Goal: Transaction & Acquisition: Purchase product/service

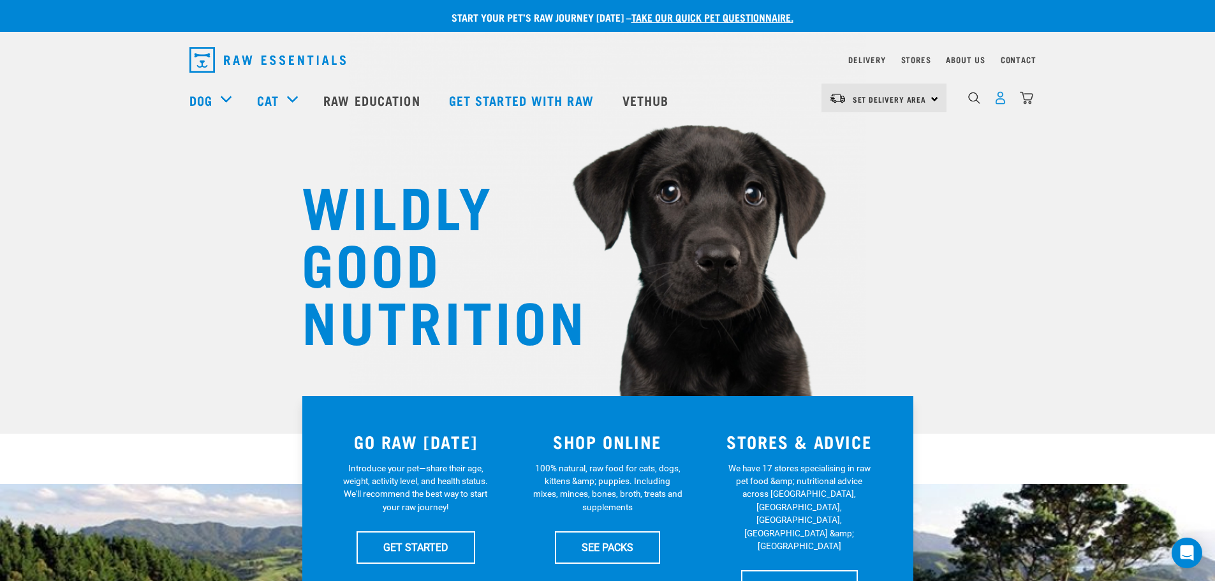
click at [1002, 102] on img "dropdown navigation" at bounding box center [1000, 97] width 13 height 13
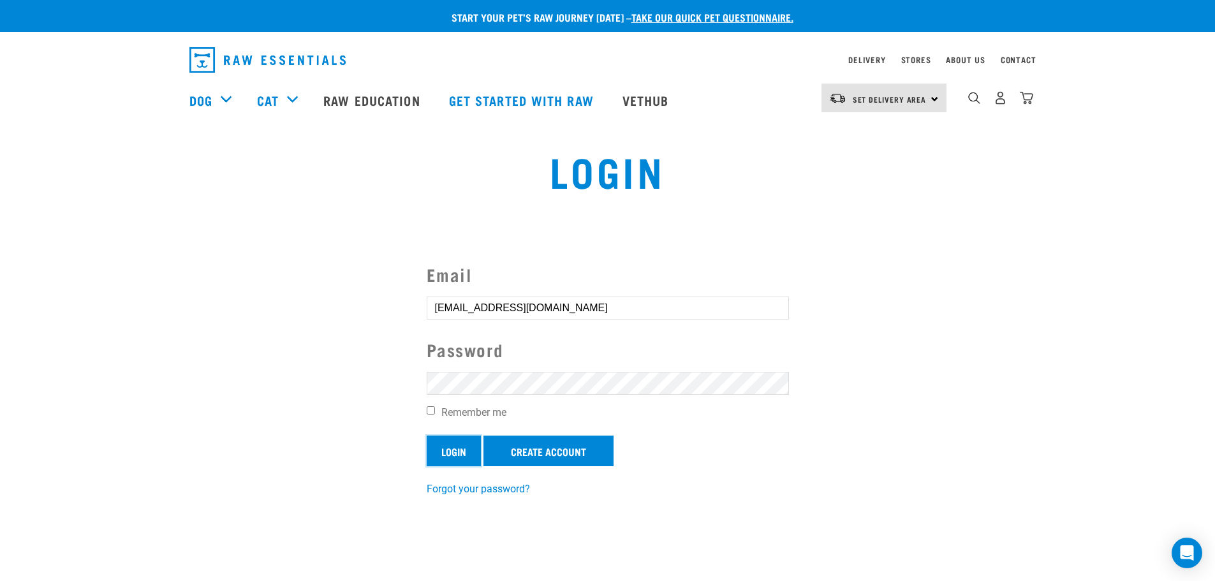
click at [447, 445] on input "Login" at bounding box center [454, 451] width 54 height 31
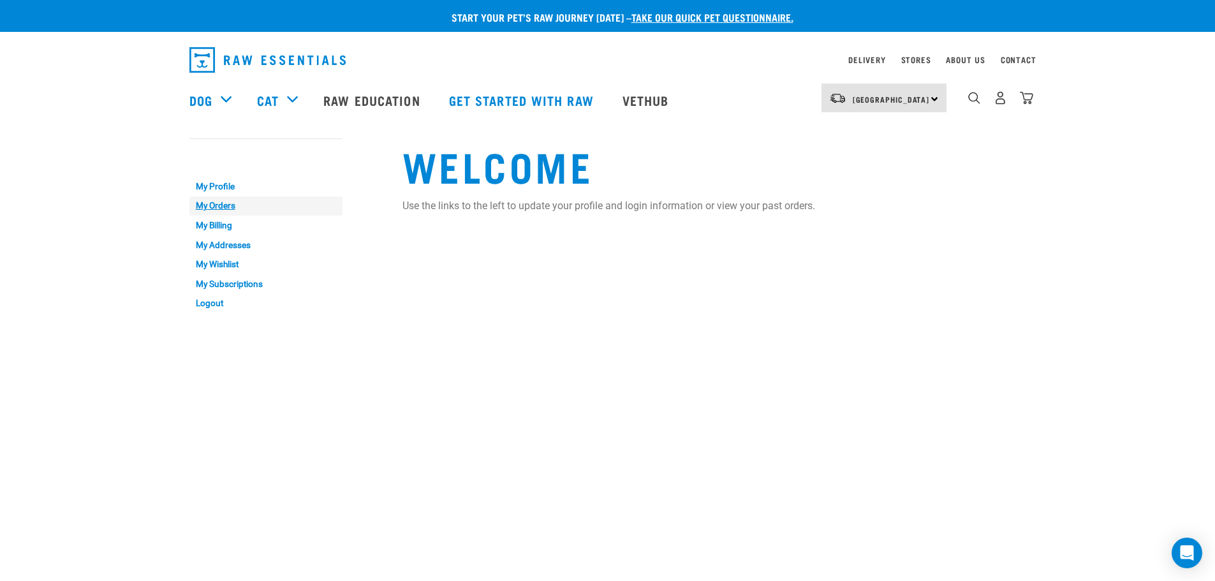
click at [215, 205] on link "My Orders" at bounding box center [265, 206] width 153 height 20
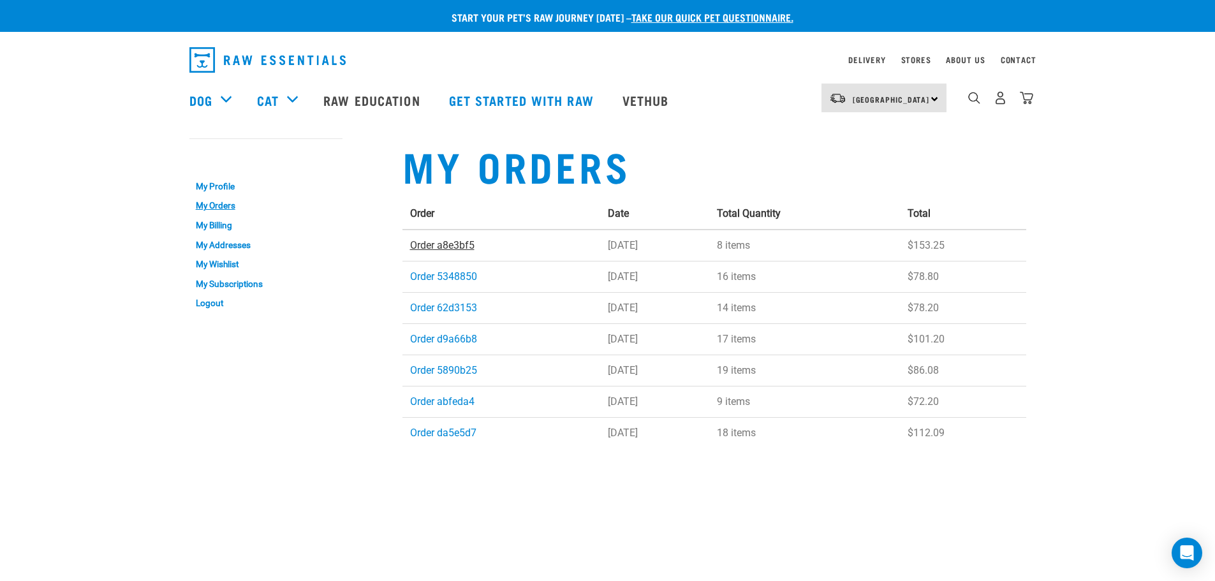
click at [441, 244] on link "Order a8e3bf5" at bounding box center [442, 245] width 64 height 12
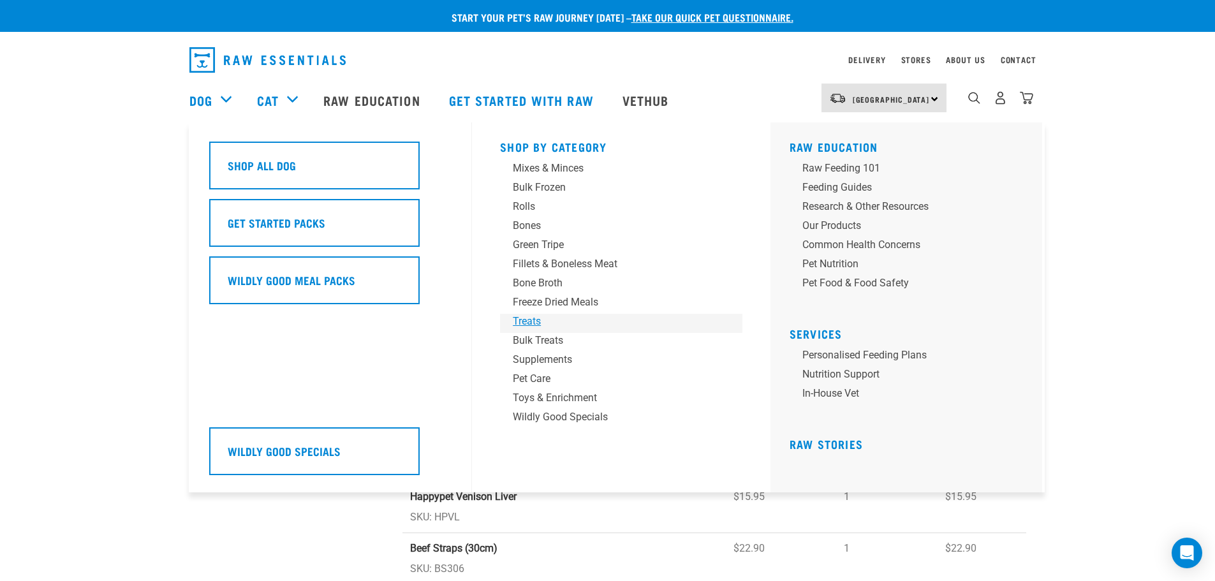
click at [529, 318] on div "Treats" at bounding box center [612, 321] width 199 height 15
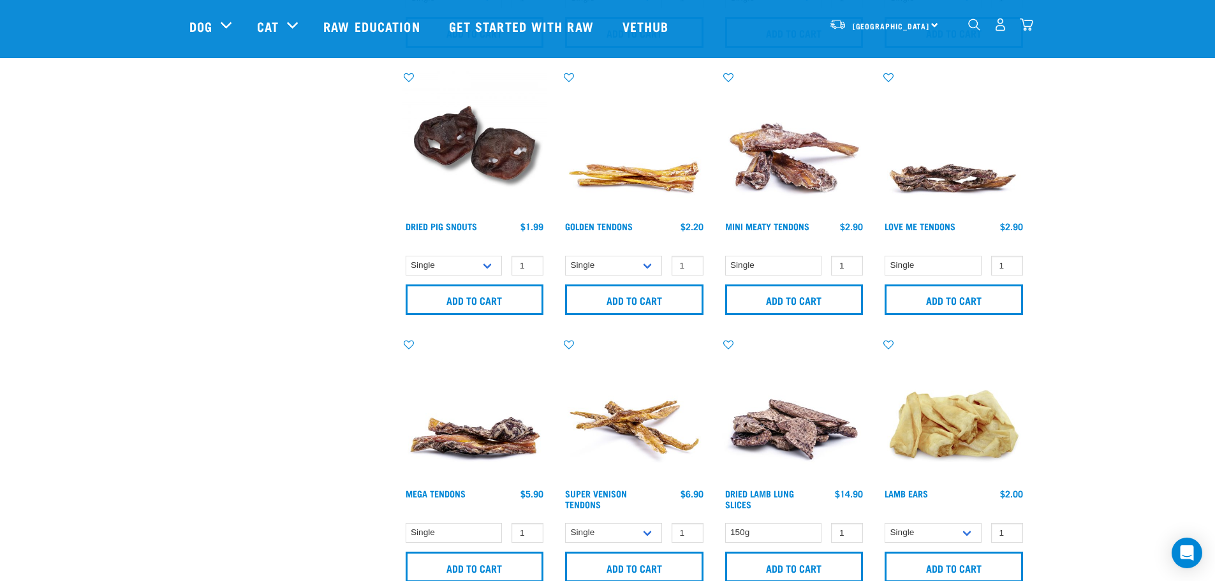
scroll to position [574, 0]
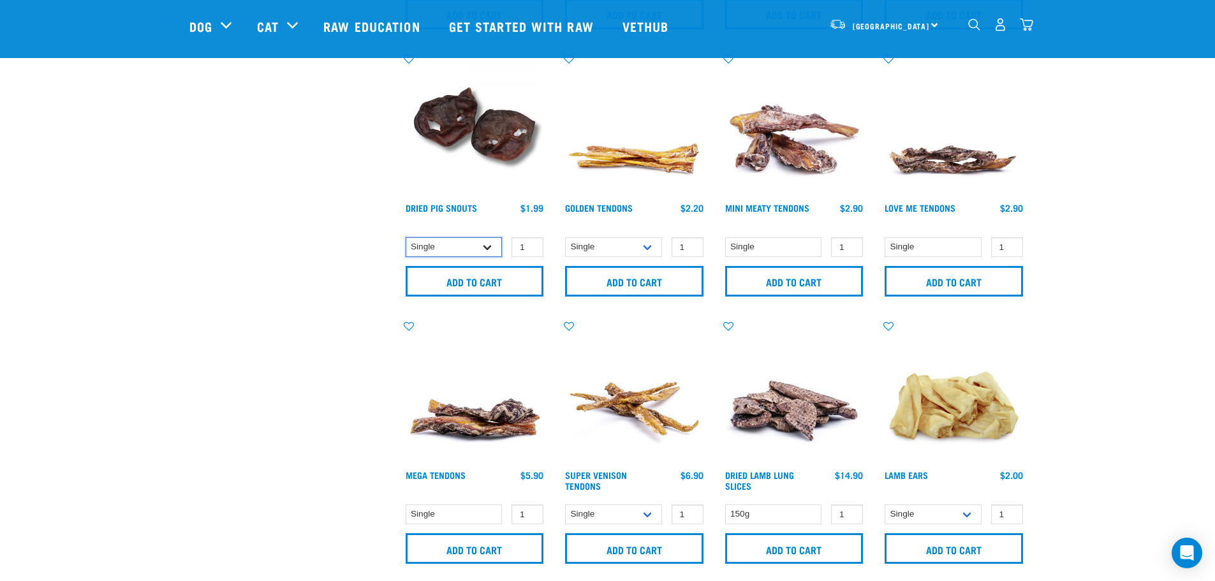
click at [489, 246] on select "Single 10 per pack 25 per pack" at bounding box center [454, 247] width 97 height 20
select select "443097"
click at [406, 237] on select "Single 10 per pack 25 per pack" at bounding box center [454, 247] width 97 height 20
click at [482, 279] on input "Add to cart" at bounding box center [475, 281] width 138 height 31
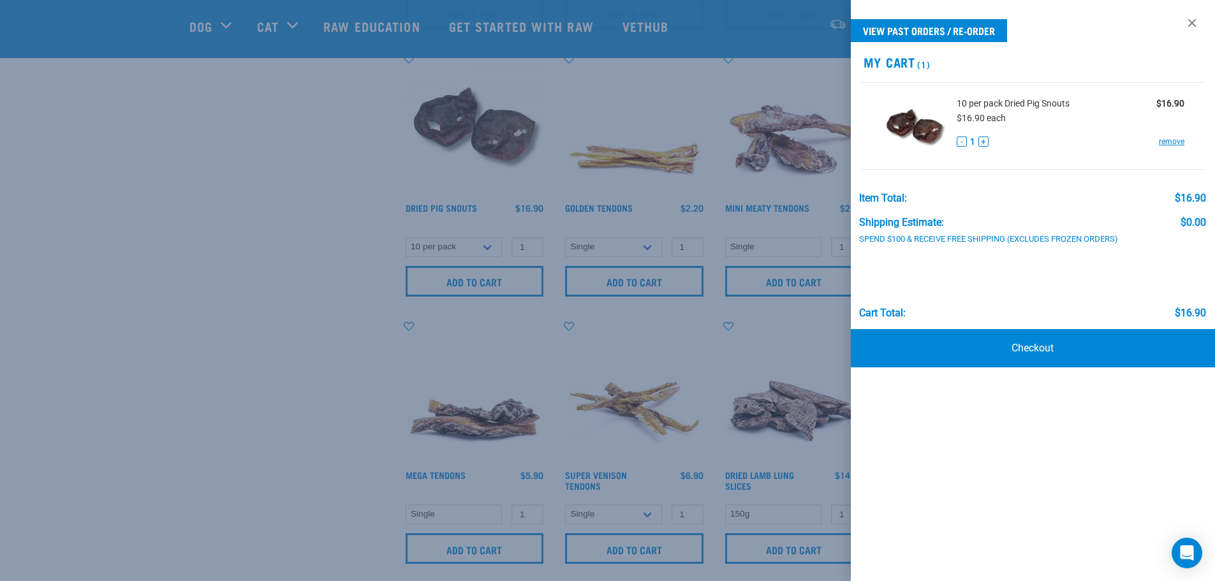
drag, startPoint x: 325, startPoint y: 325, endPoint x: 334, endPoint y: 322, distance: 9.9
click at [325, 325] on div at bounding box center [607, 290] width 1215 height 581
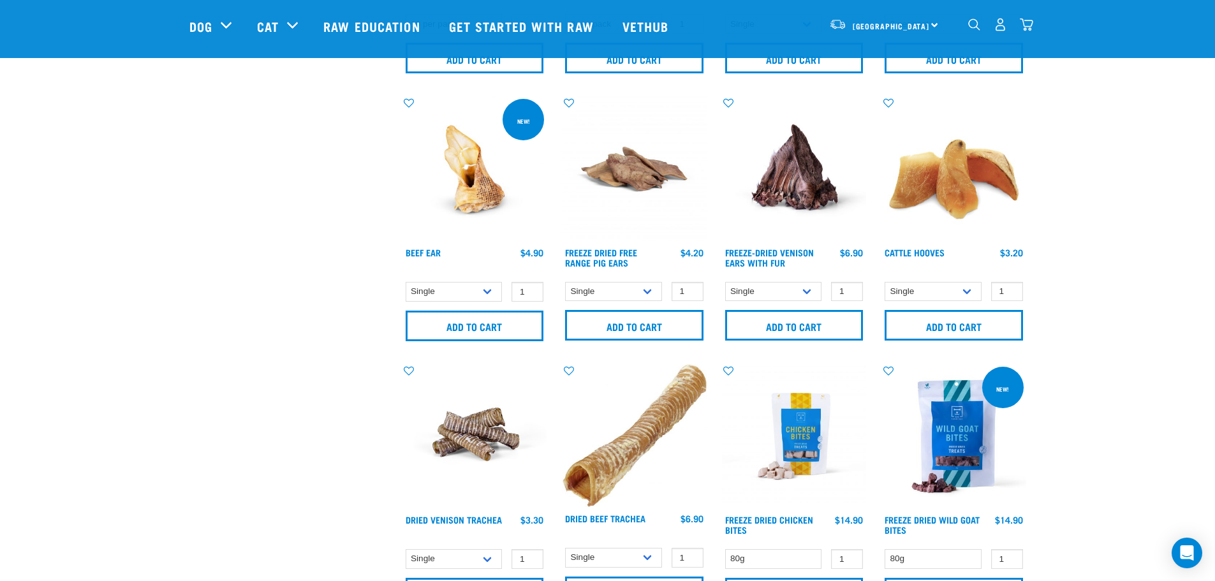
scroll to position [1340, 0]
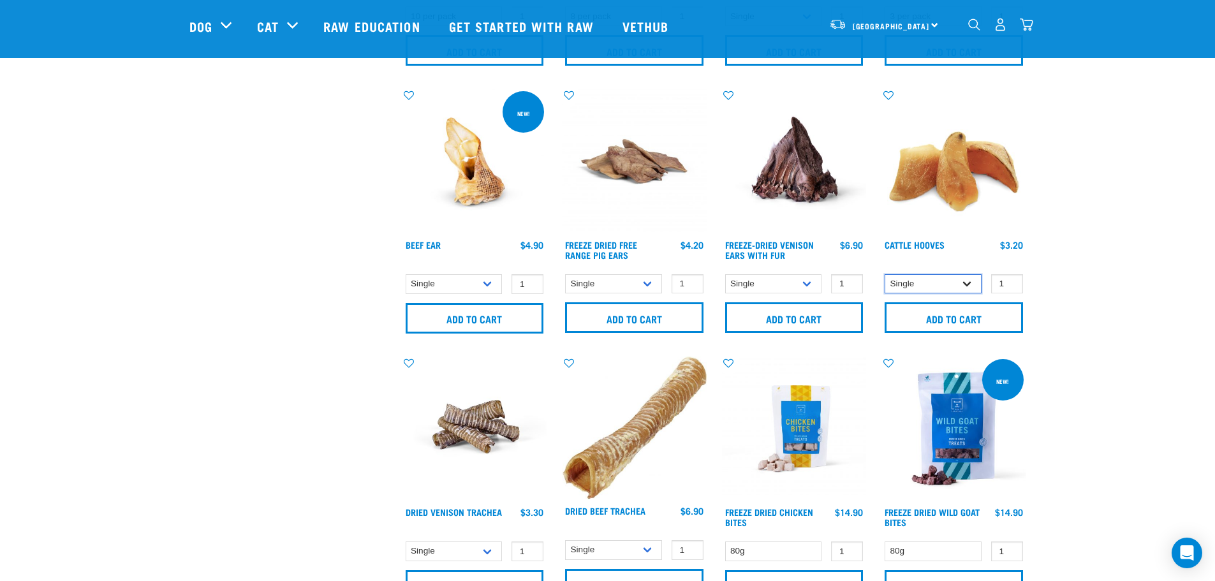
click at [967, 280] on select "Single 10 per pack Bulk (30 pack)" at bounding box center [933, 284] width 97 height 20
select select "134319"
click at [885, 274] on select "Single 10 per pack Bulk (30 pack)" at bounding box center [933, 284] width 97 height 20
click at [949, 318] on input "Add to cart" at bounding box center [954, 317] width 138 height 31
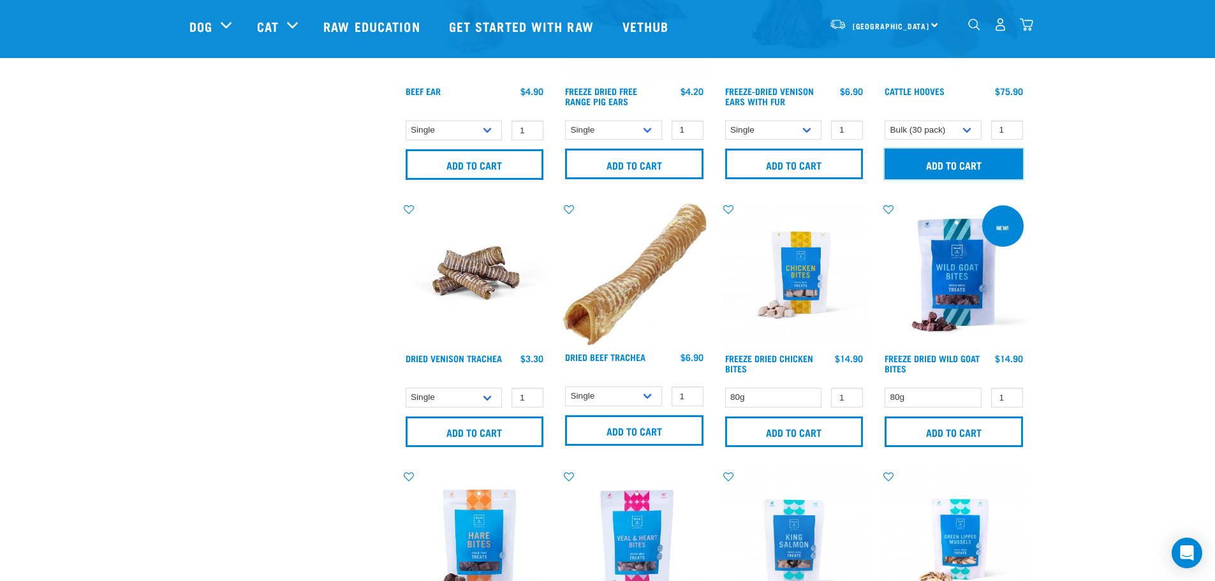
scroll to position [1531, 0]
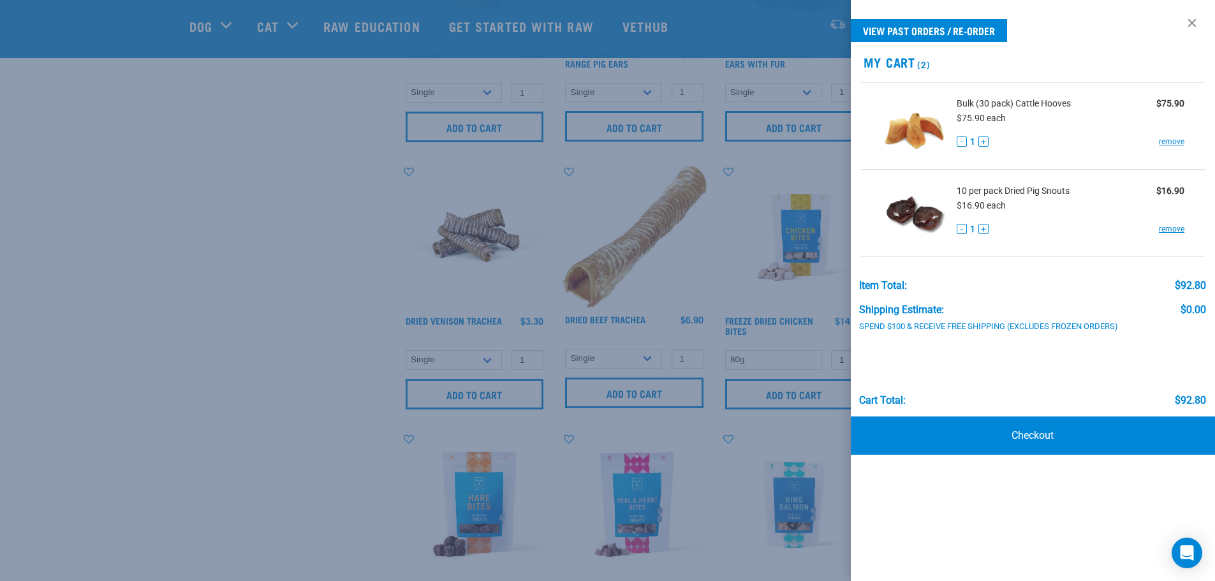
click at [258, 311] on div at bounding box center [607, 290] width 1215 height 581
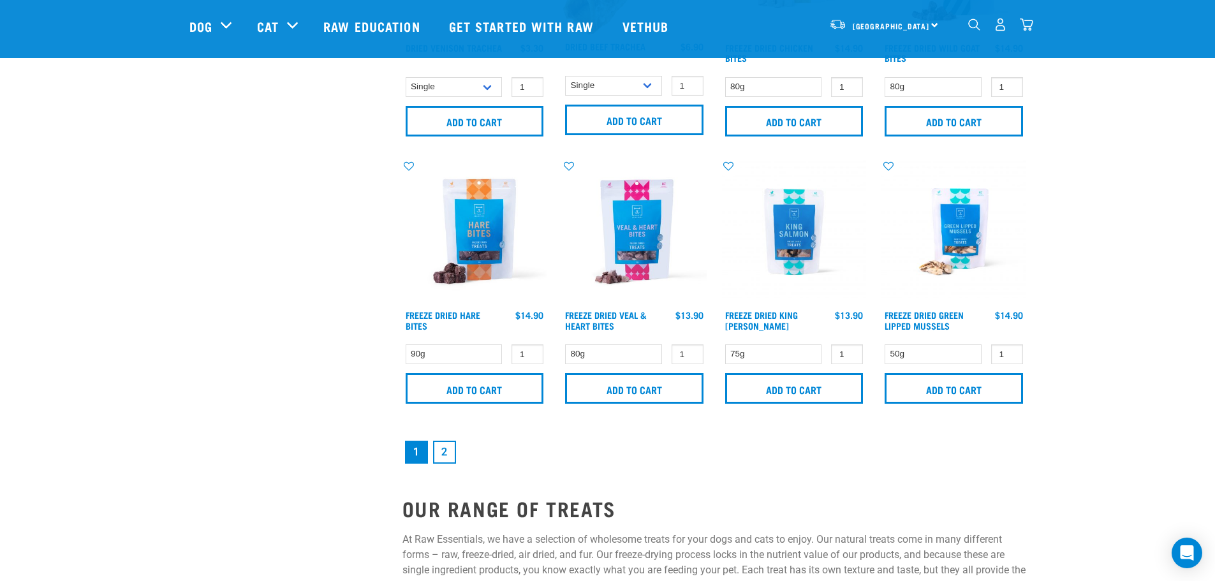
scroll to position [1978, 0]
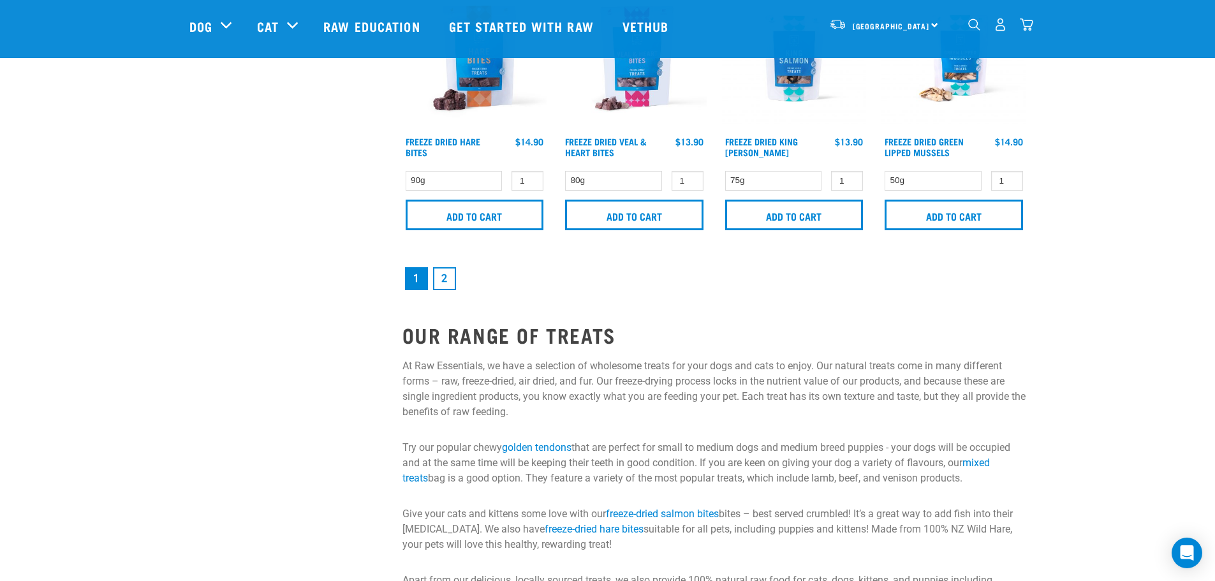
click at [448, 280] on link "2" at bounding box center [444, 278] width 23 height 23
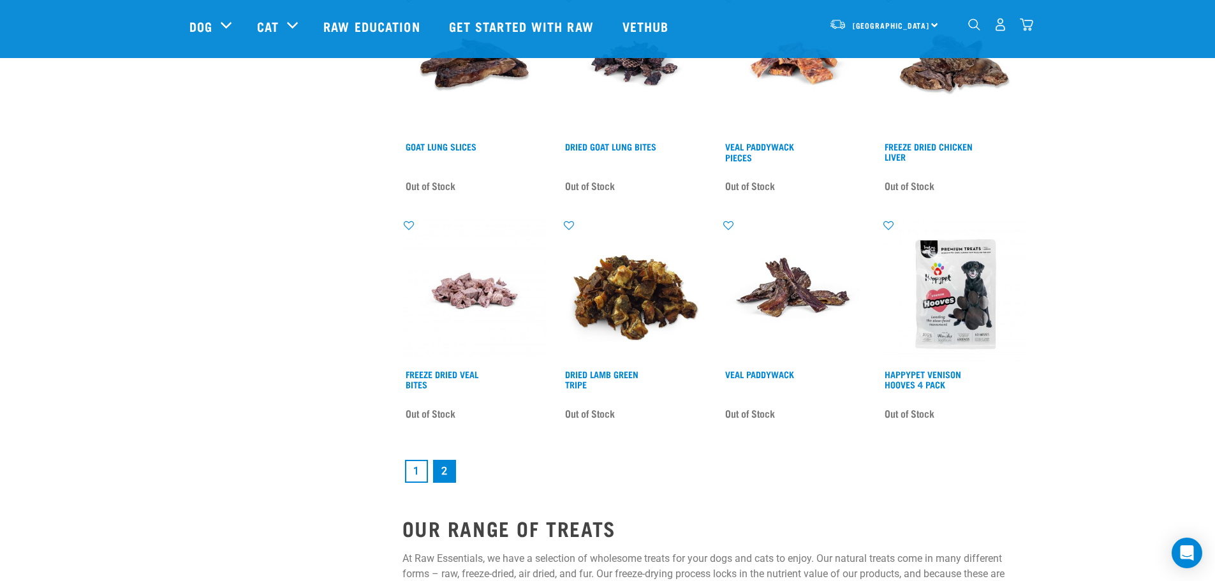
scroll to position [1786, 0]
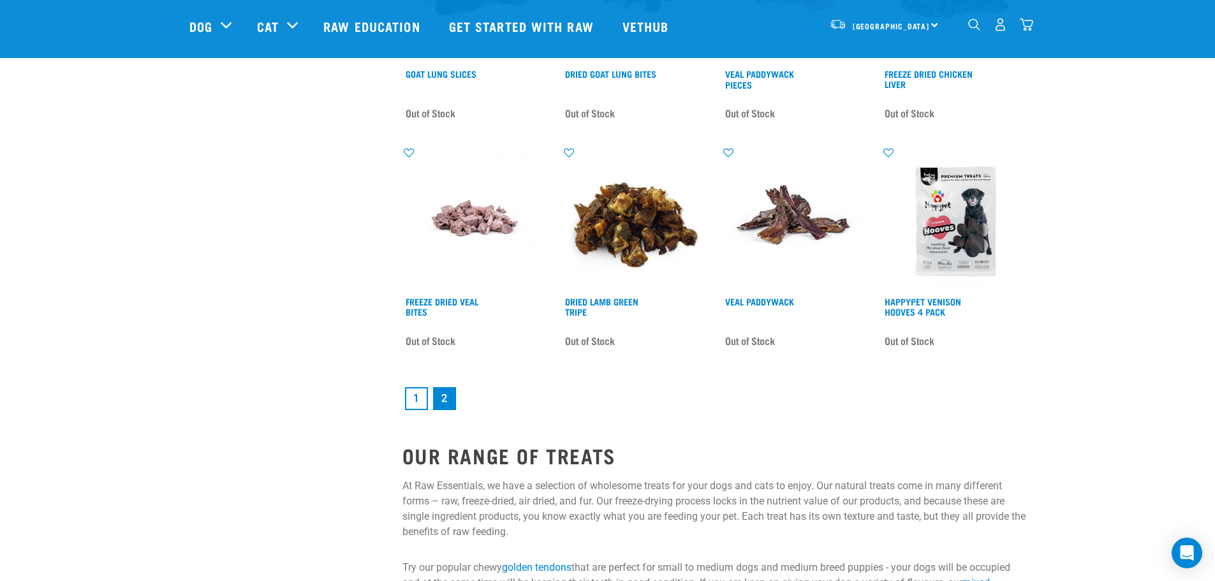
click at [418, 398] on link "1" at bounding box center [416, 398] width 23 height 23
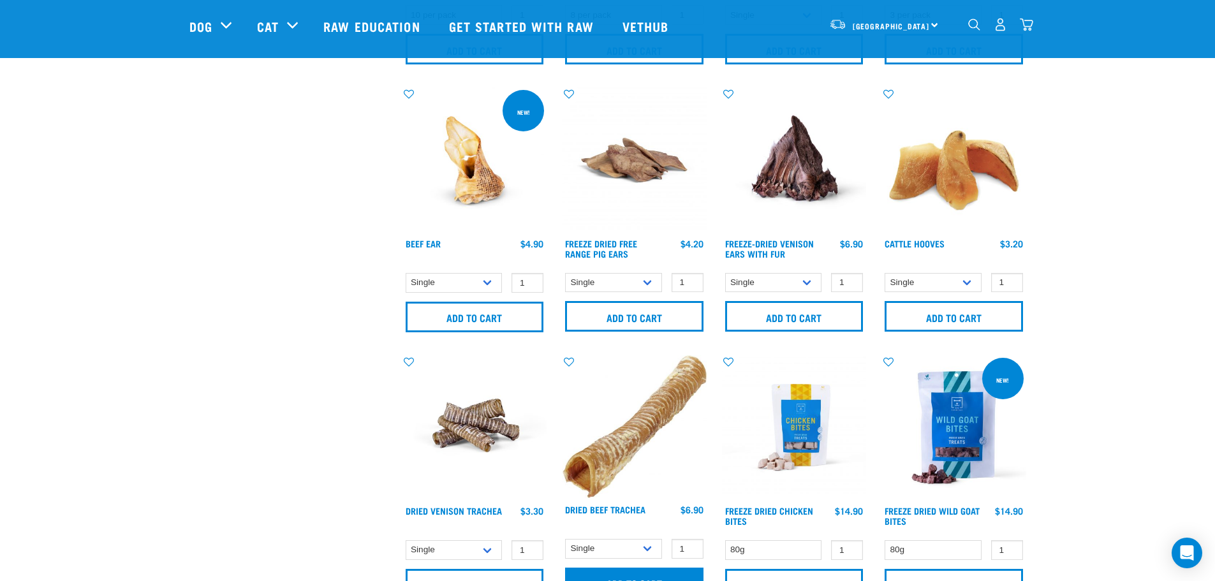
scroll to position [1340, 0]
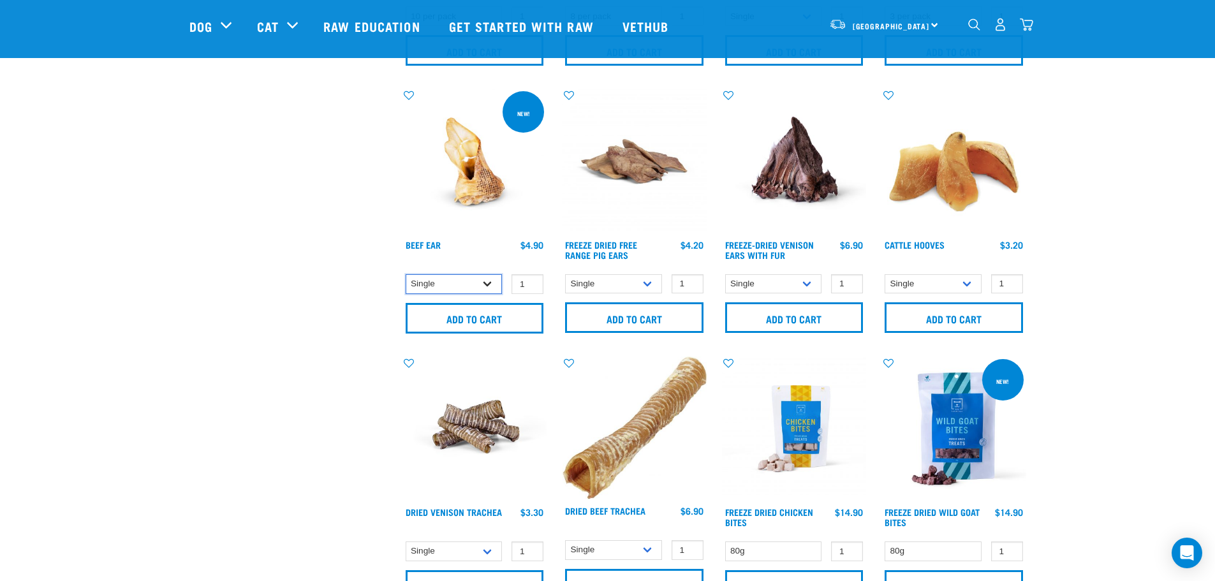
click at [496, 284] on select "Single 10 per pack 25 per pack" at bounding box center [454, 284] width 97 height 20
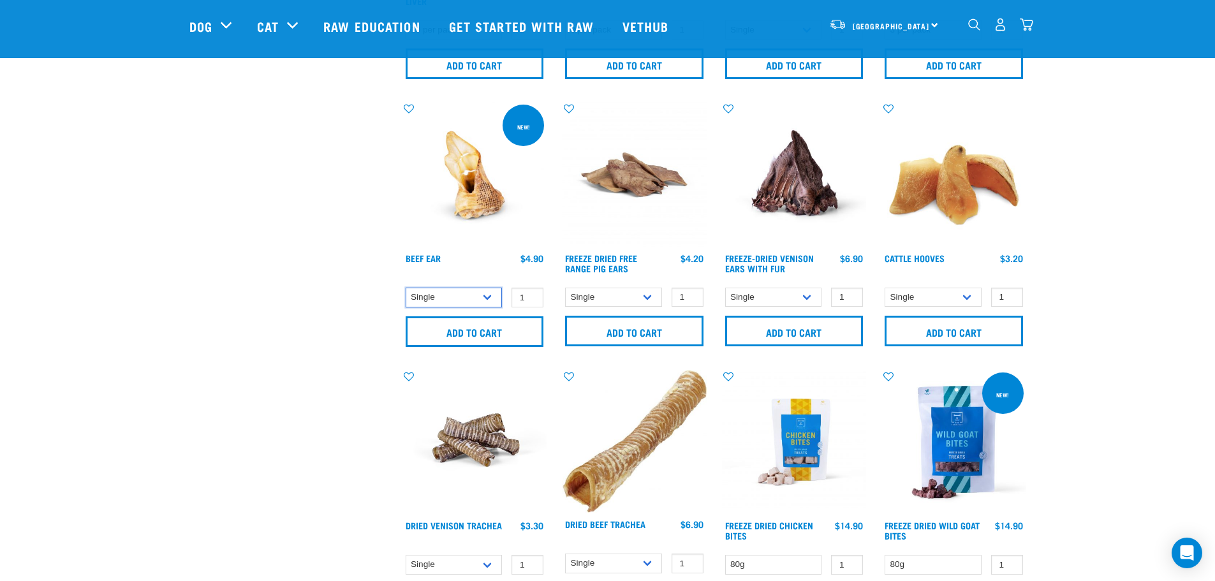
scroll to position [1531, 0]
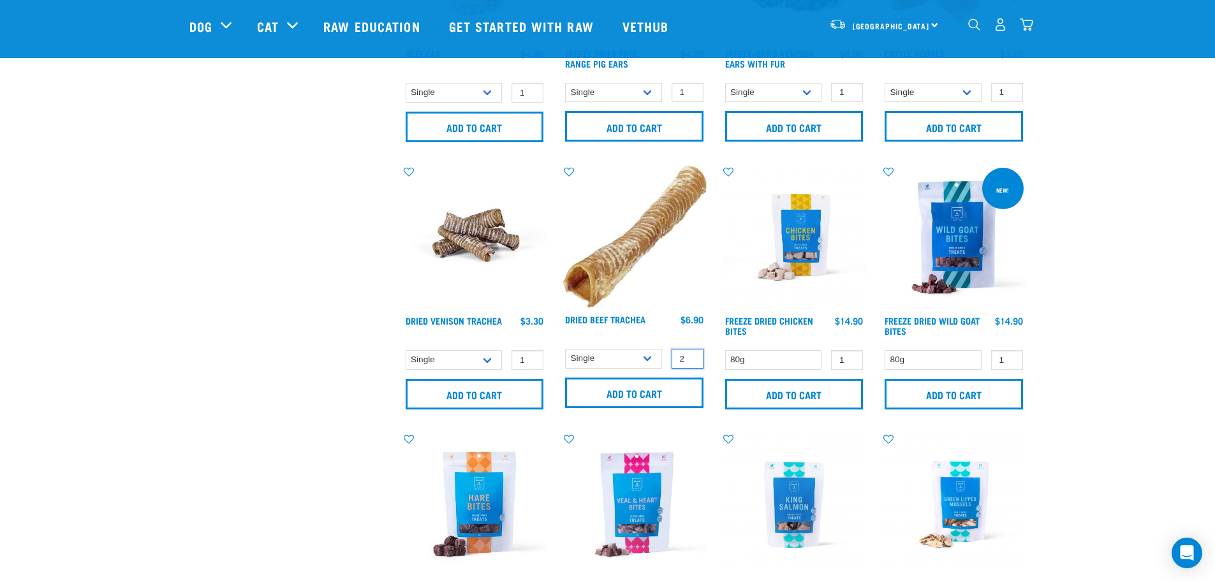
type input "2"
click at [691, 355] on input "2" at bounding box center [688, 359] width 32 height 20
click at [627, 394] on input "Add to cart" at bounding box center [634, 393] width 138 height 31
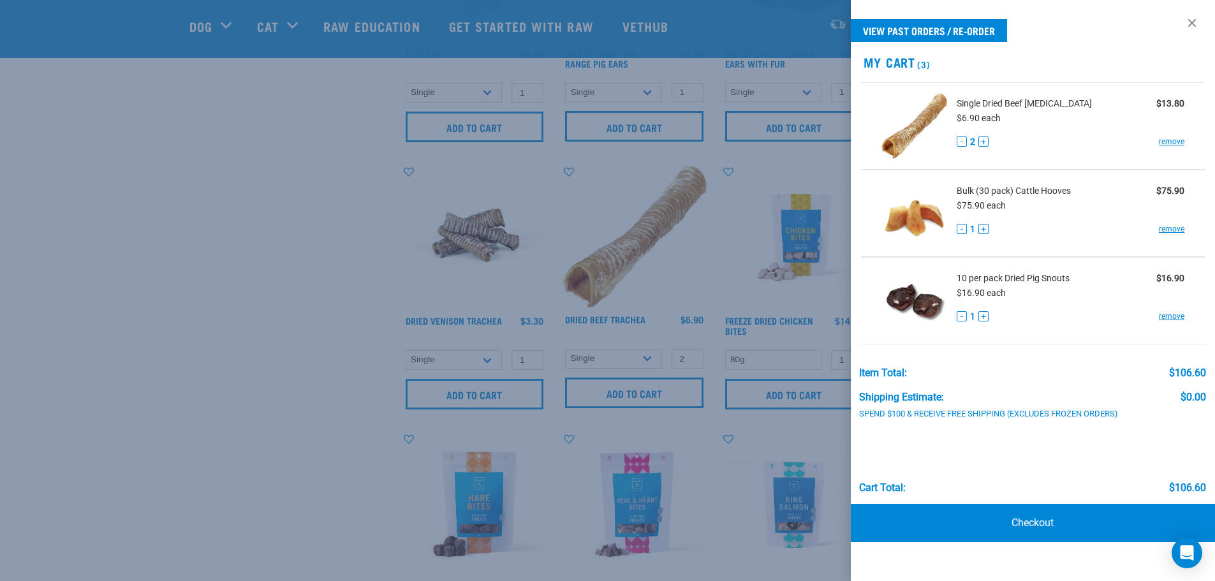
click at [276, 302] on div at bounding box center [607, 290] width 1215 height 581
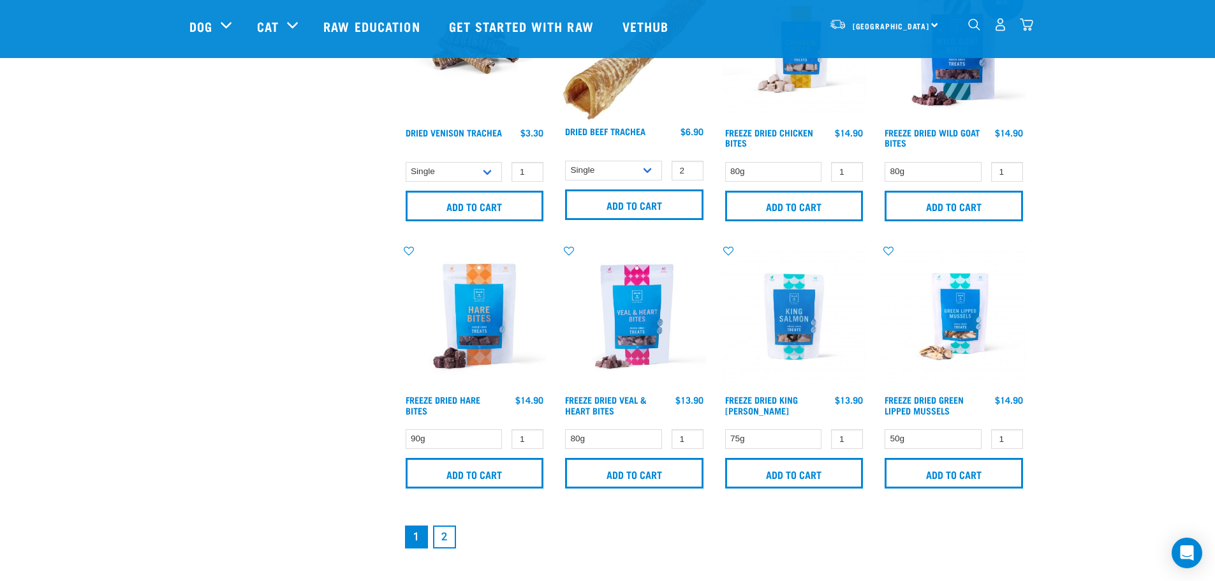
scroll to position [1722, 0]
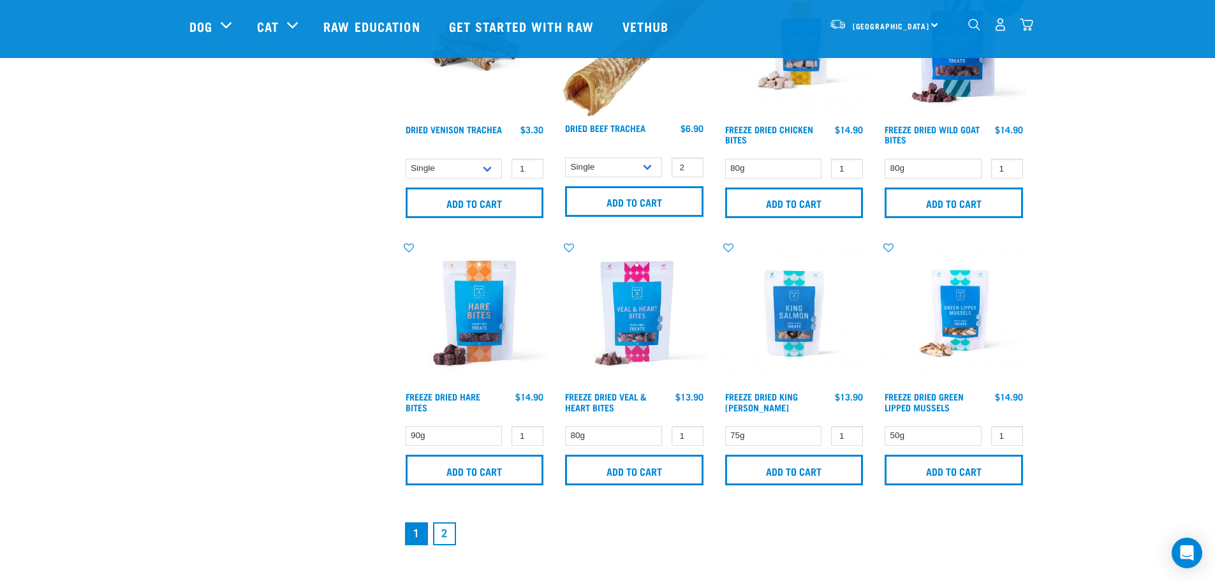
click at [471, 337] on img at bounding box center [475, 313] width 145 height 145
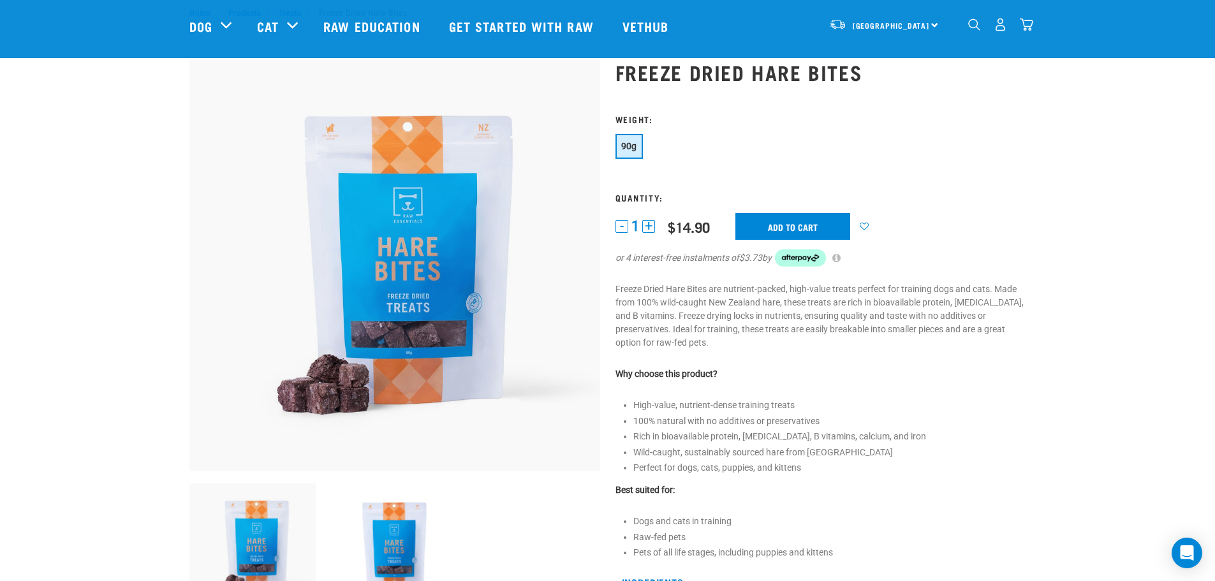
scroll to position [64, 0]
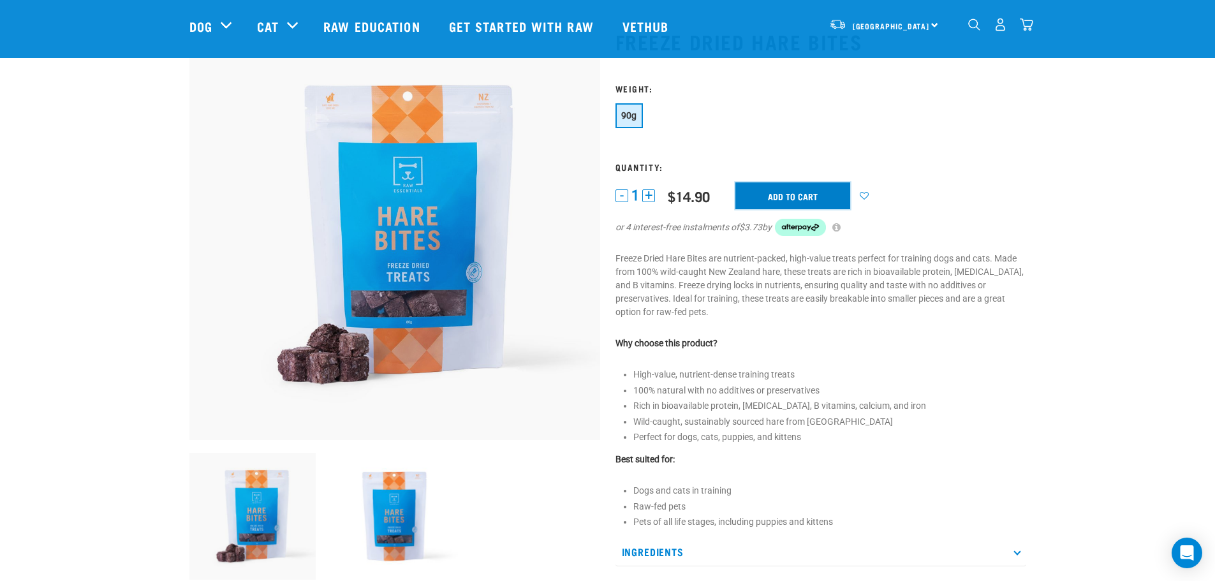
click at [780, 191] on input "Add to cart" at bounding box center [793, 195] width 115 height 27
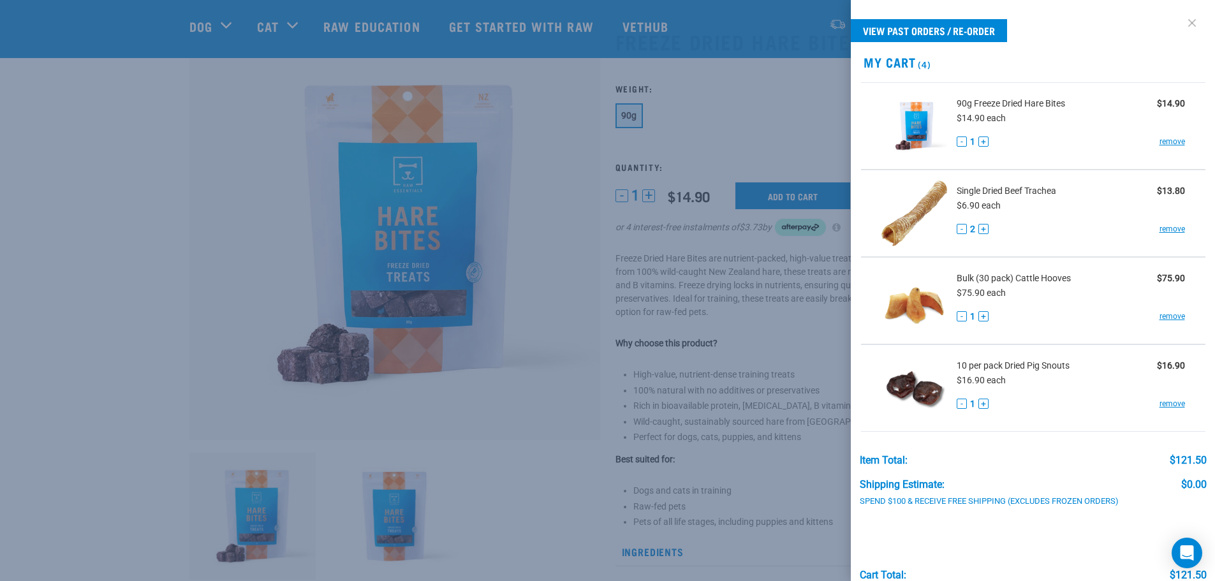
click at [1182, 22] on link at bounding box center [1192, 23] width 20 height 20
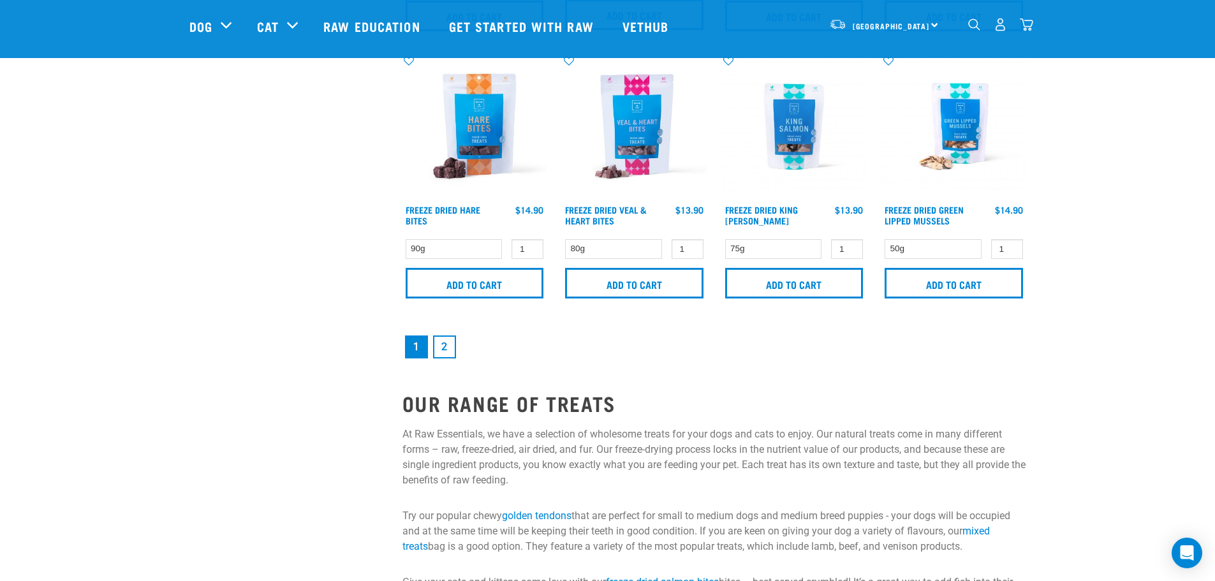
scroll to position [1752, 0]
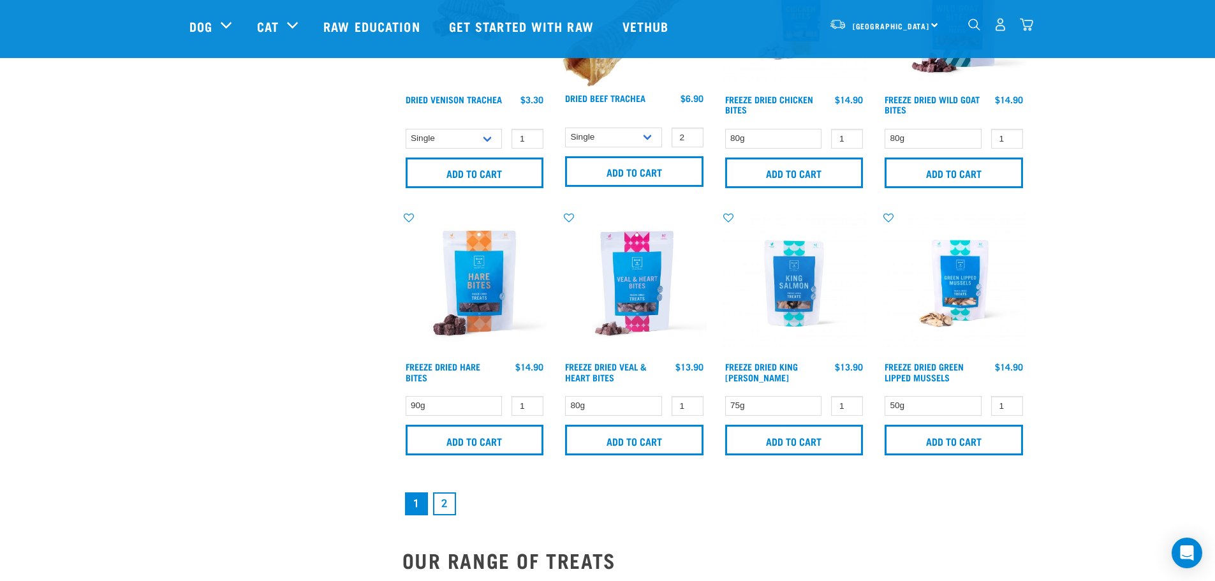
click at [443, 507] on link "2" at bounding box center [444, 503] width 23 height 23
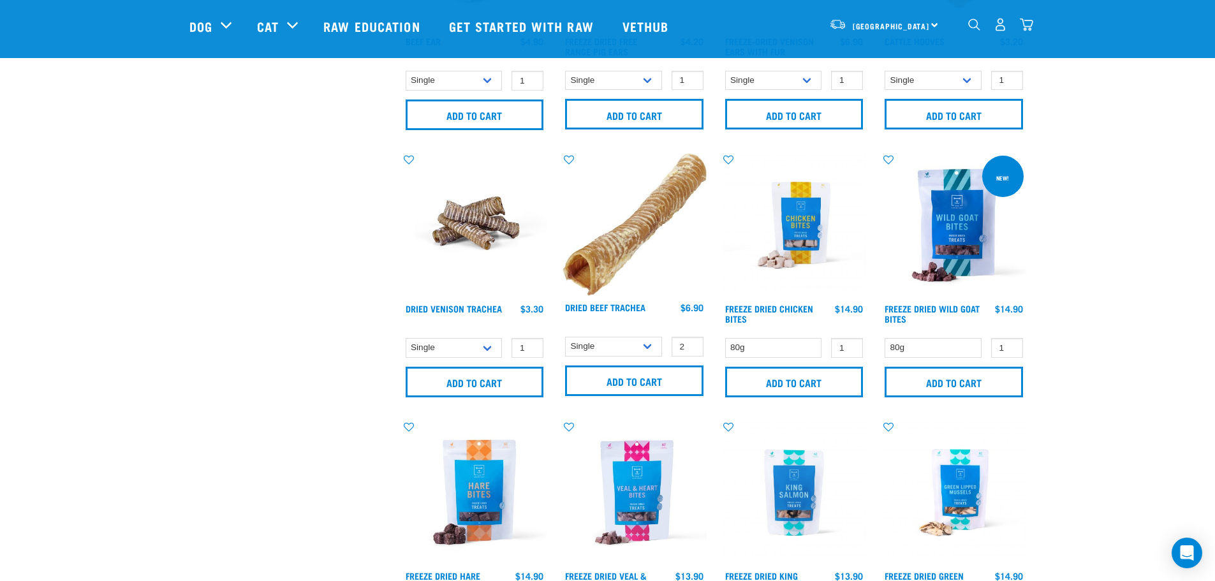
scroll to position [1595, 0]
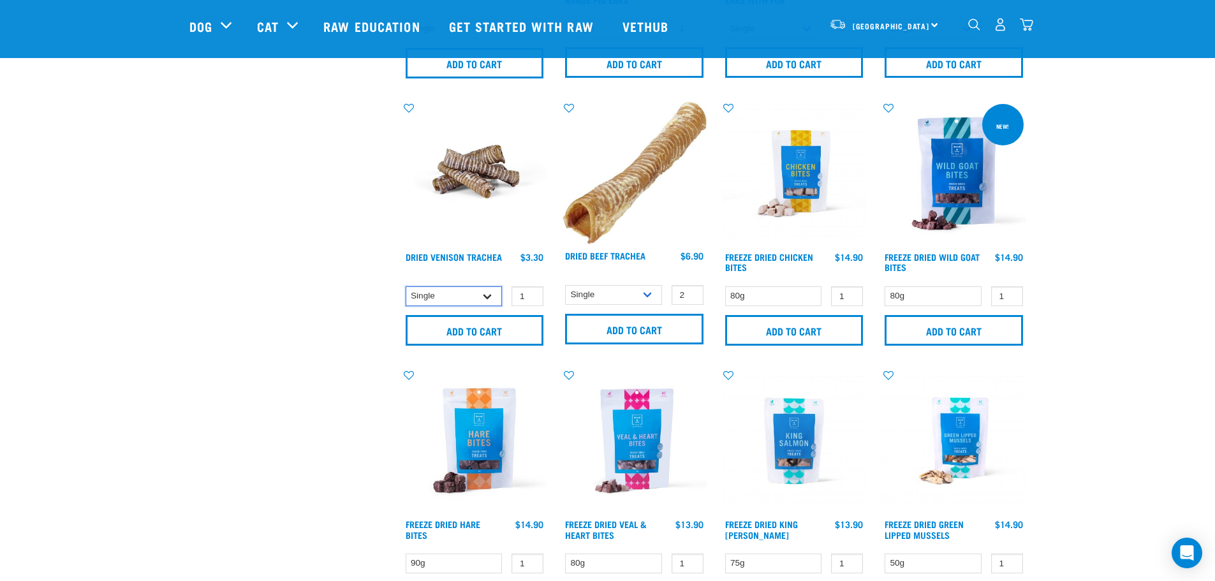
click at [488, 295] on select "Single 10 per pack 25 per pack" at bounding box center [454, 296] width 97 height 20
select select "443103"
click at [406, 286] on select "Single 10 per pack 25 per pack" at bounding box center [454, 296] width 97 height 20
click at [492, 323] on input "Add to cart" at bounding box center [475, 330] width 138 height 31
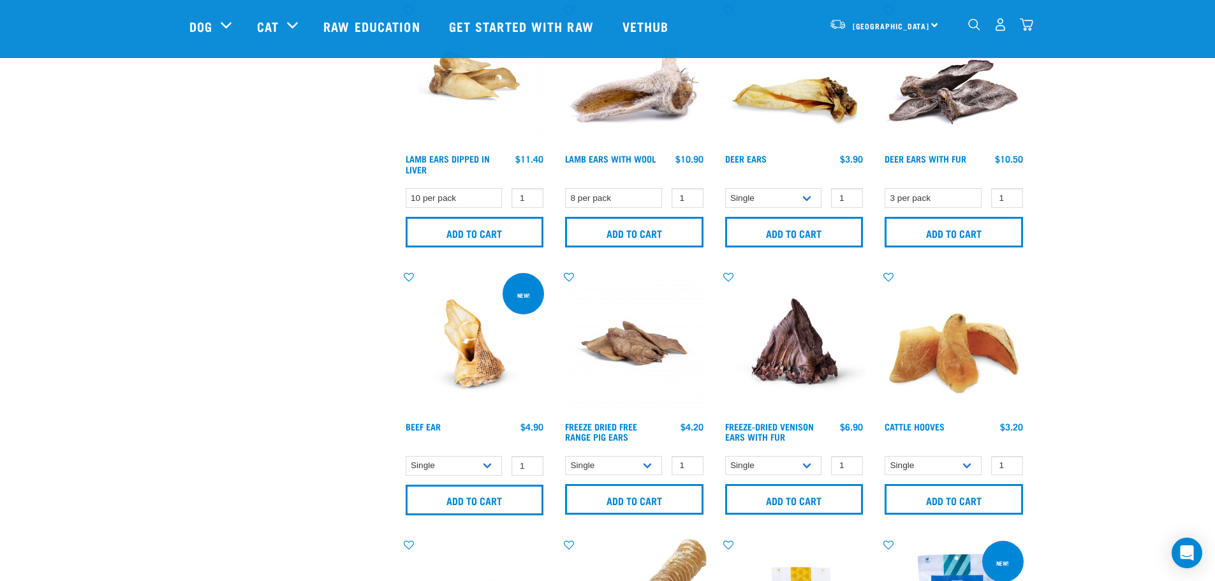
scroll to position [957, 0]
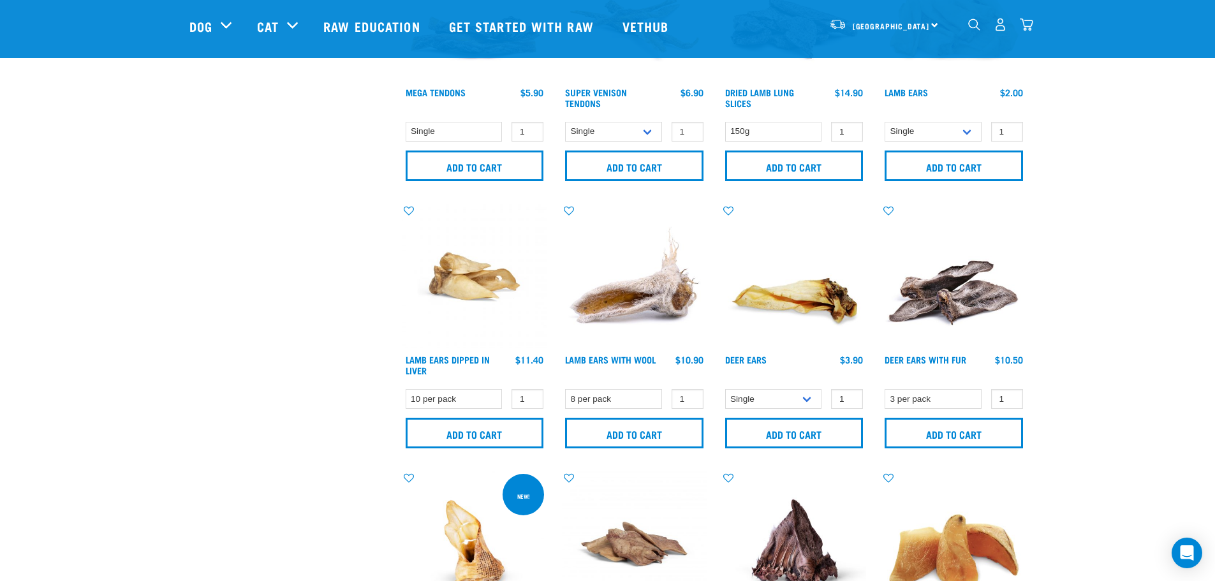
click at [1026, 27] on img "dropdown navigation" at bounding box center [1026, 24] width 13 height 13
click at [1029, 24] on img "dropdown navigation" at bounding box center [1026, 24] width 13 height 13
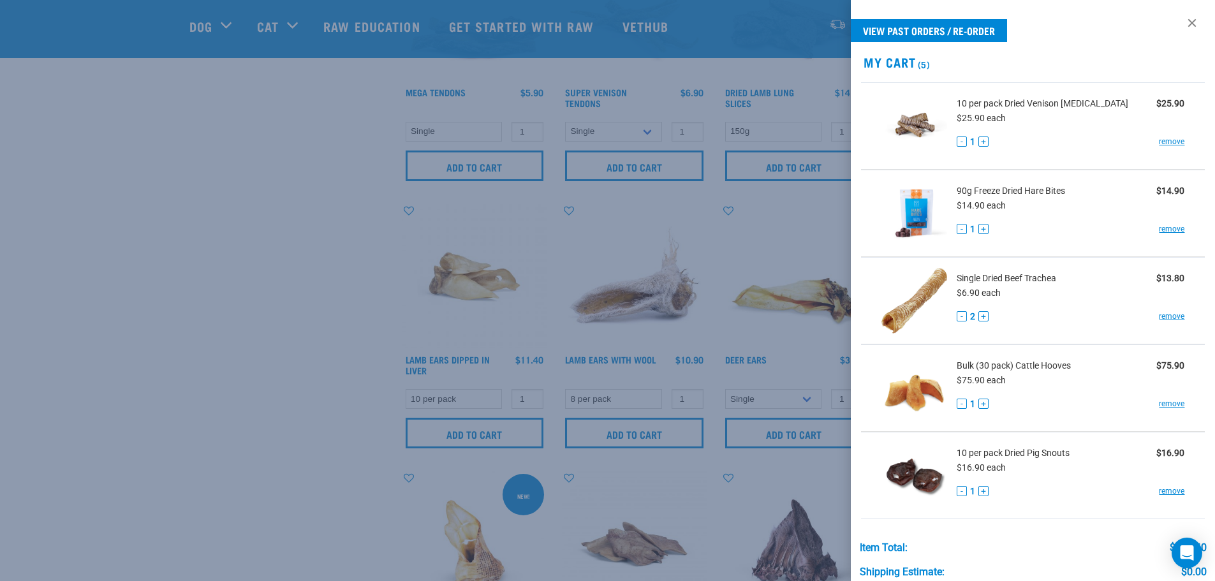
click at [302, 212] on div at bounding box center [607, 290] width 1215 height 581
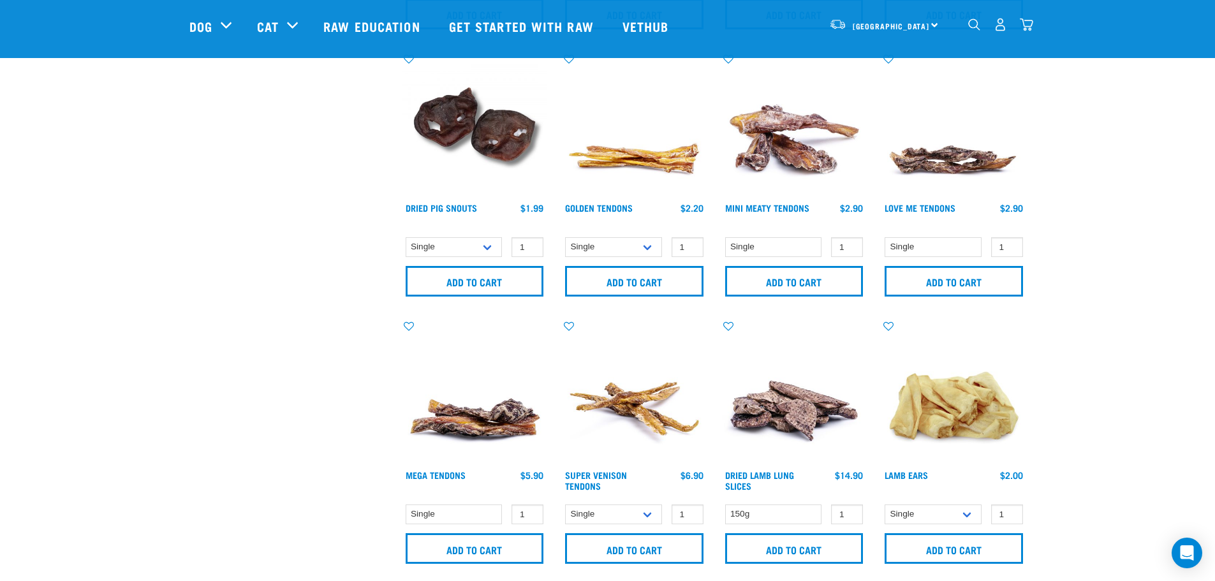
scroll to position [191, 0]
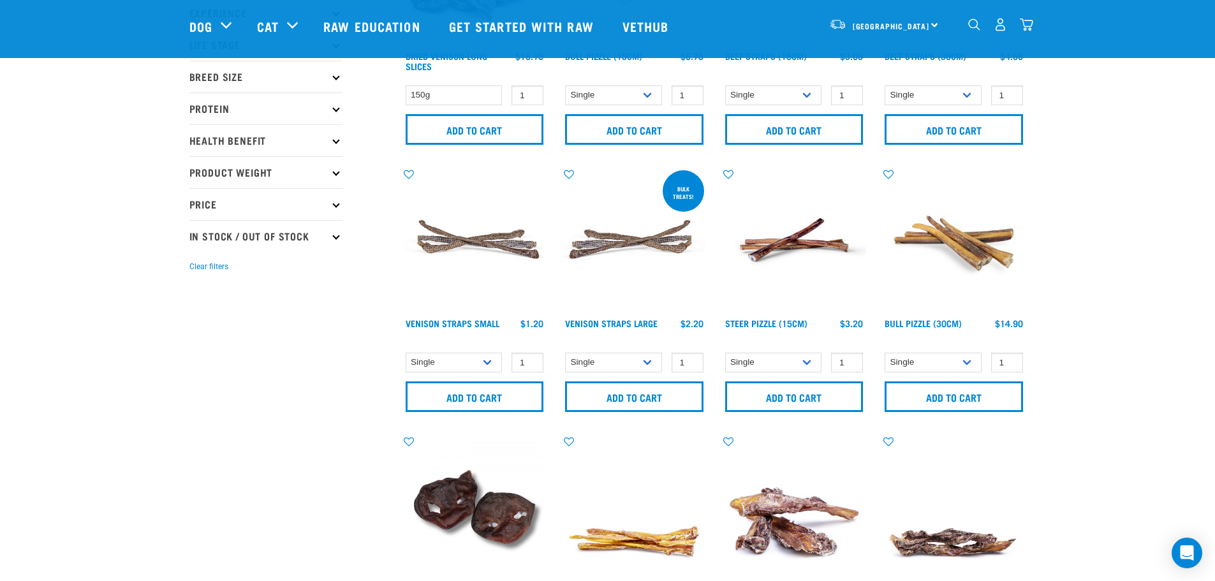
click at [1025, 29] on img "dropdown navigation" at bounding box center [1026, 24] width 13 height 13
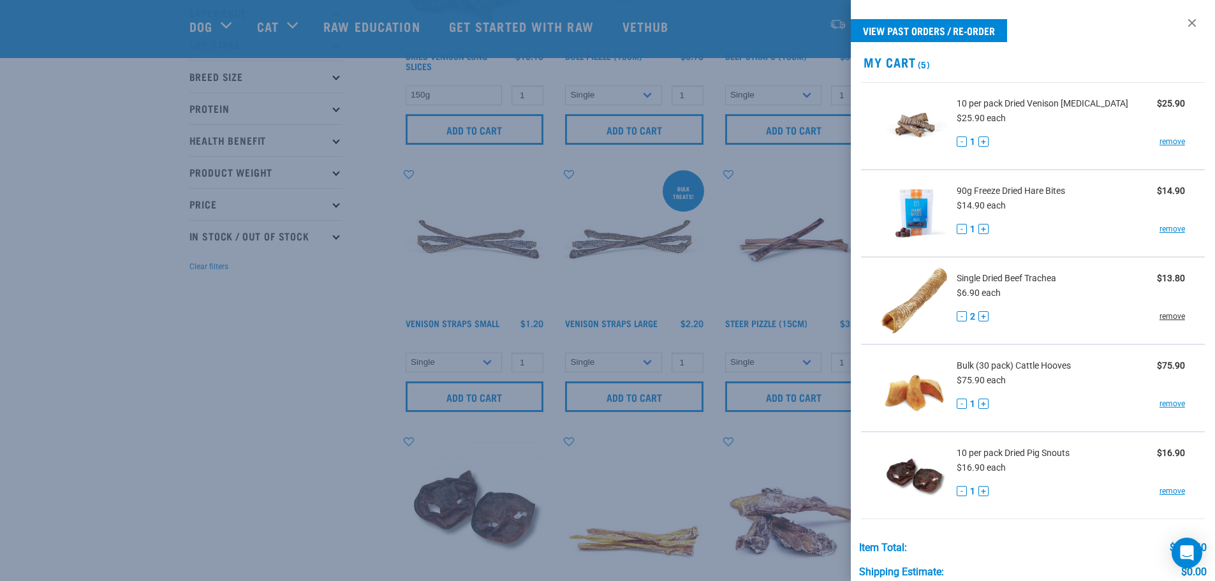
click at [1164, 315] on link "remove" at bounding box center [1172, 316] width 26 height 11
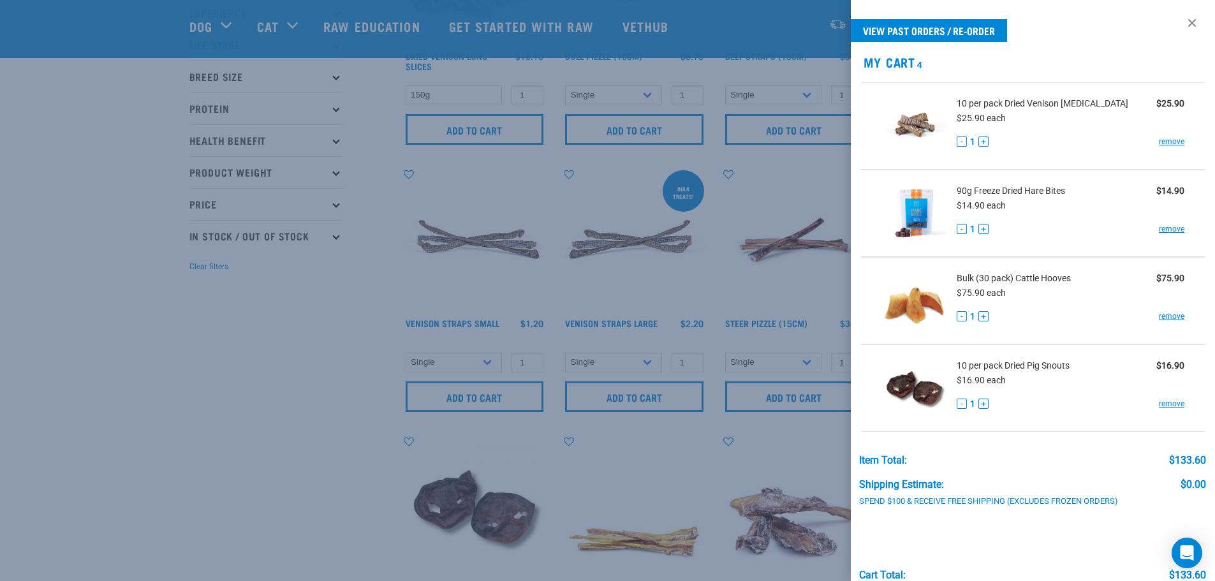
click at [214, 362] on div at bounding box center [607, 290] width 1215 height 581
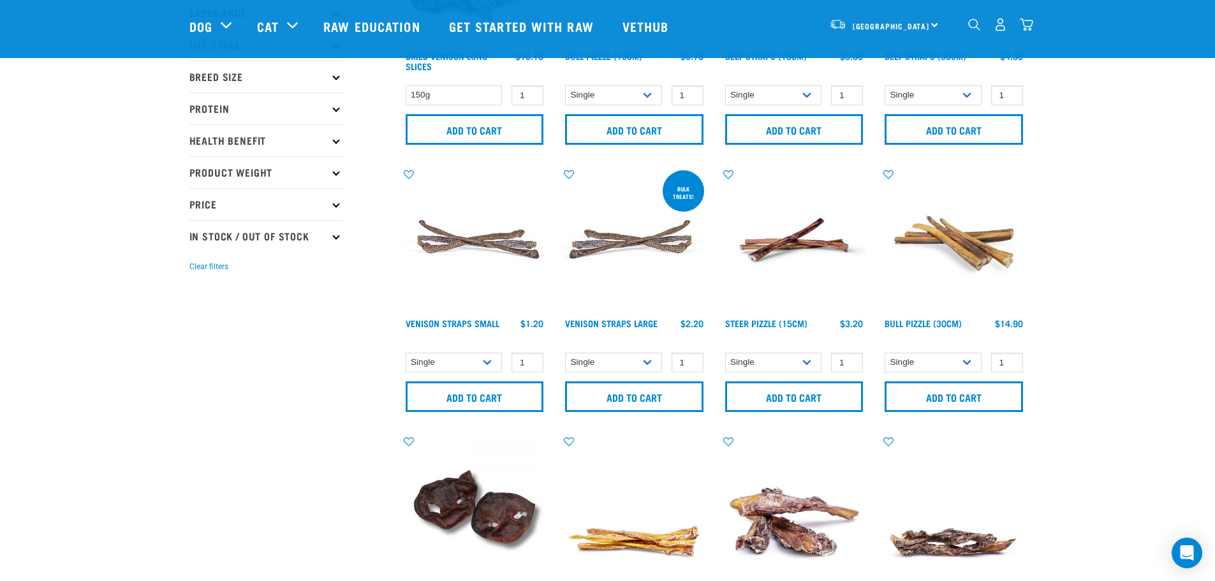
click at [974, 26] on img "dropdown navigation" at bounding box center [974, 24] width 12 height 12
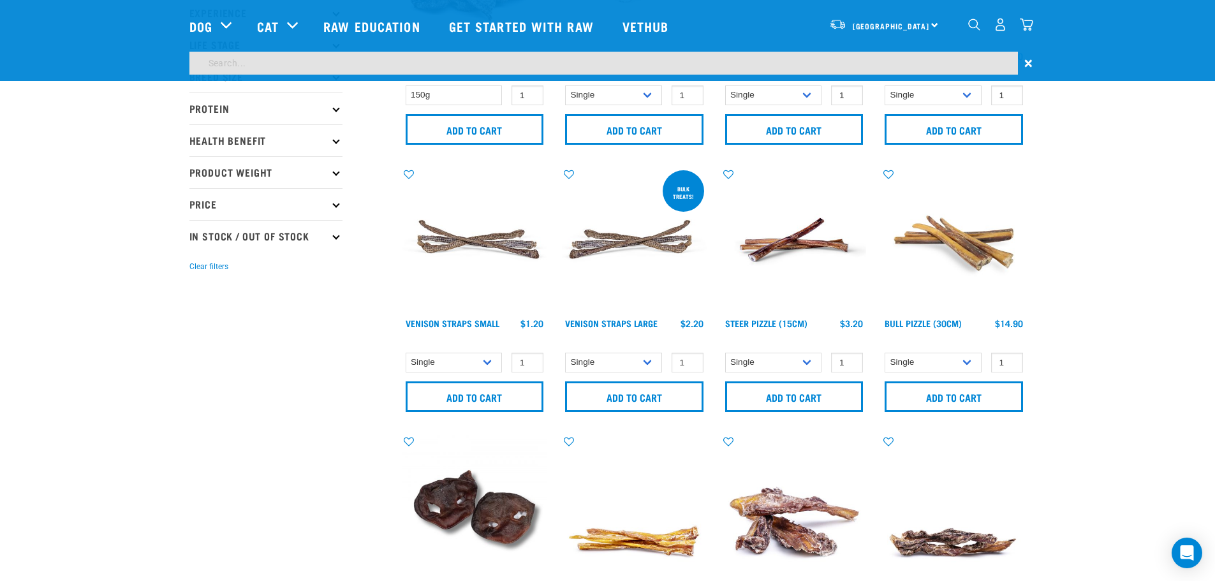
click at [228, 60] on input "search" at bounding box center [603, 63] width 829 height 23
type input "bones"
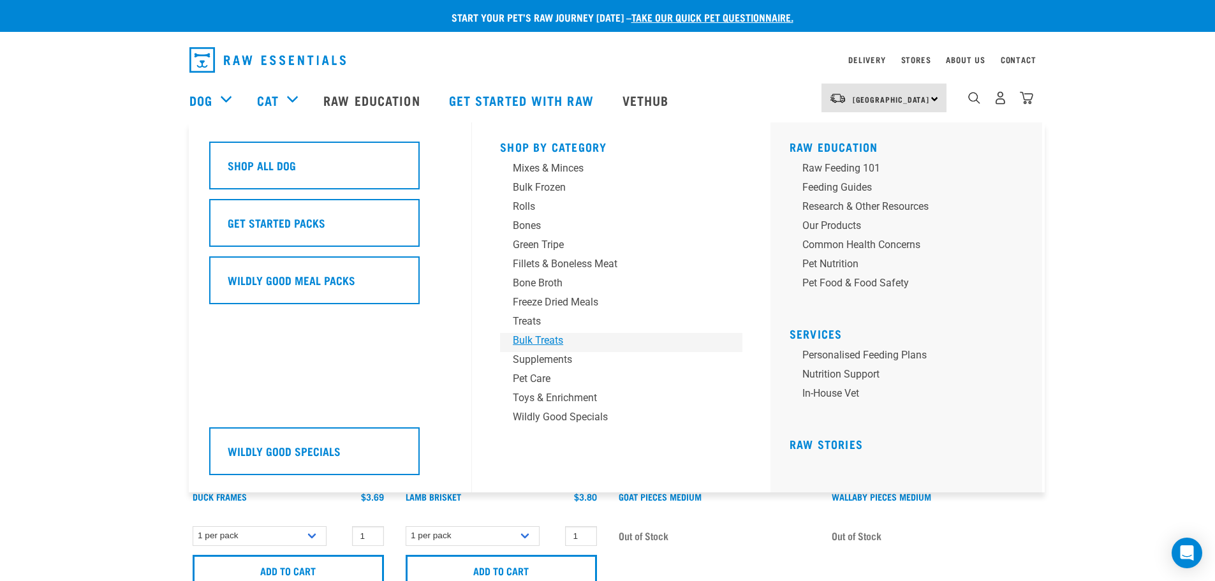
click at [539, 341] on div "Bulk Treats" at bounding box center [612, 340] width 199 height 15
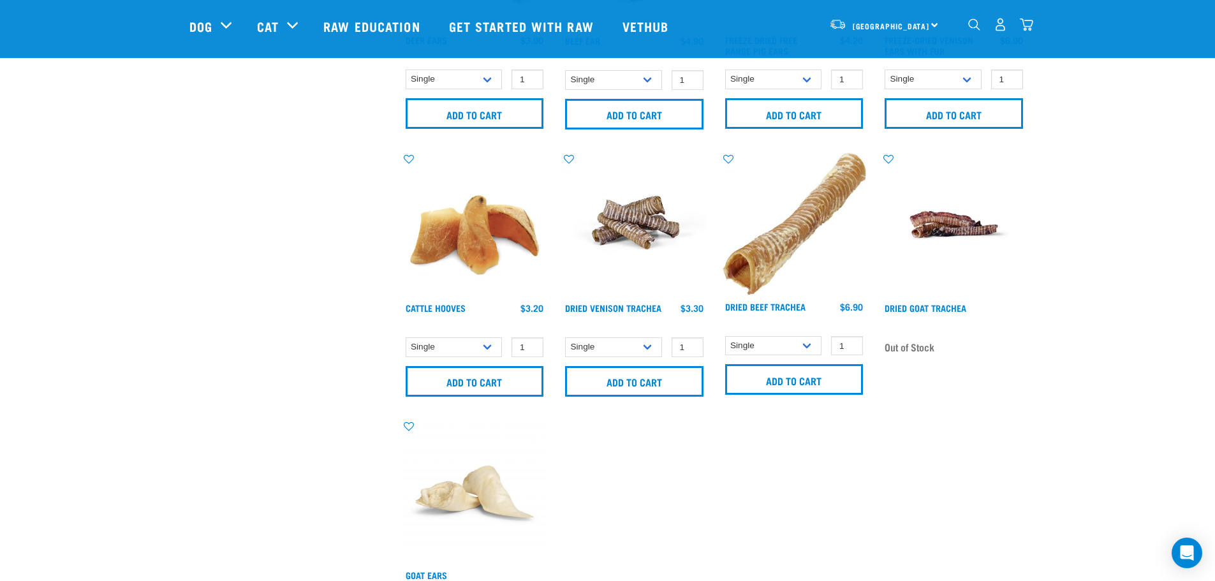
scroll to position [1021, 0]
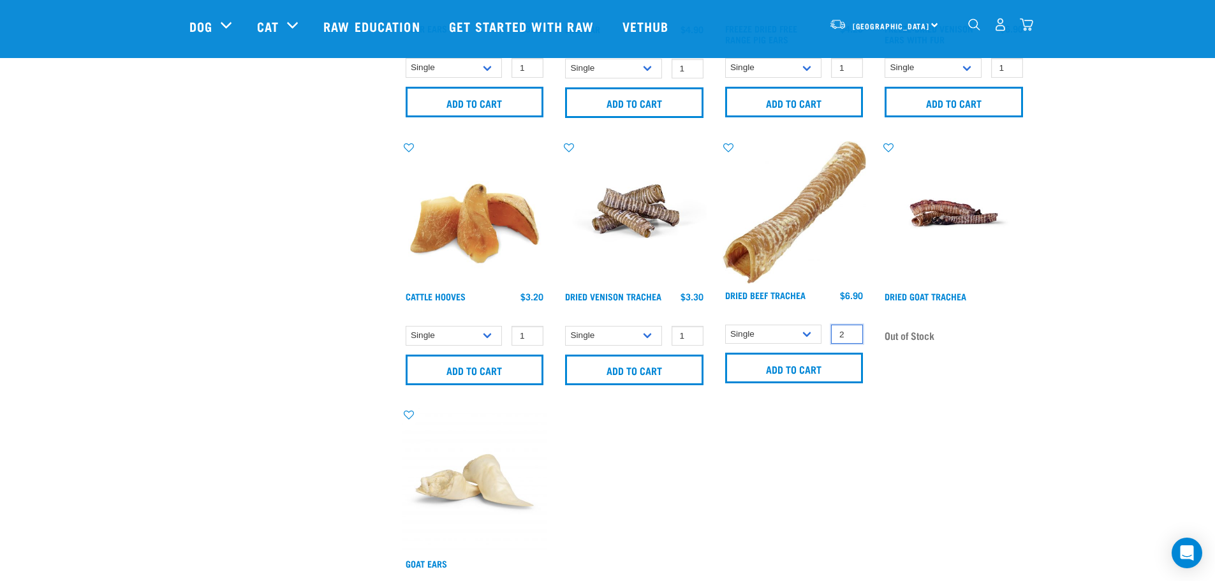
type input "2"
click at [850, 333] on input "2" at bounding box center [847, 335] width 32 height 20
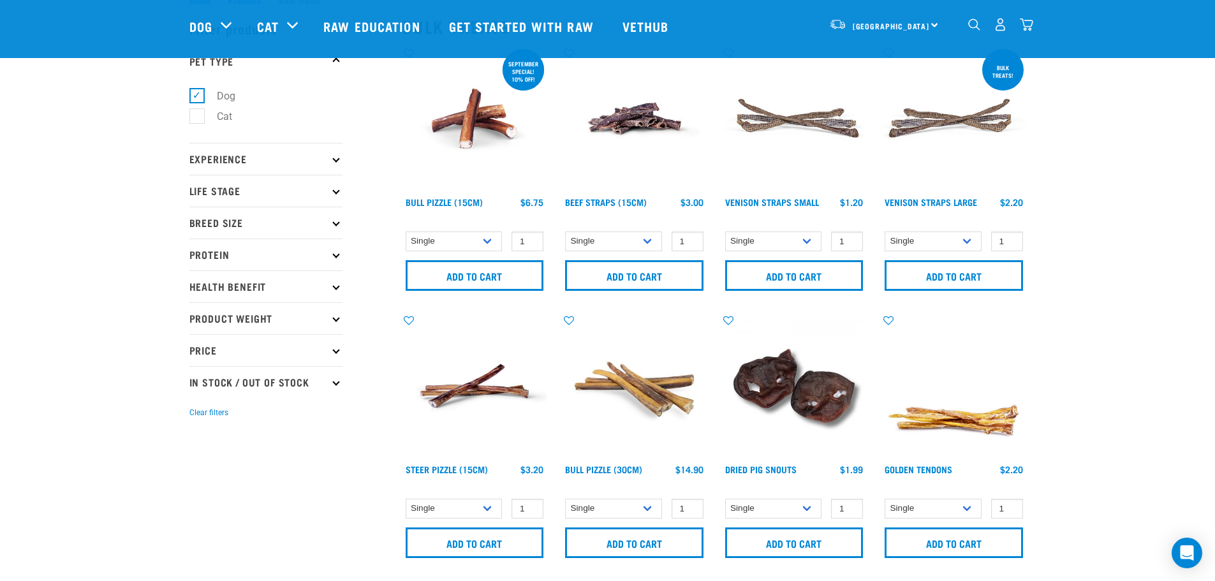
scroll to position [0, 0]
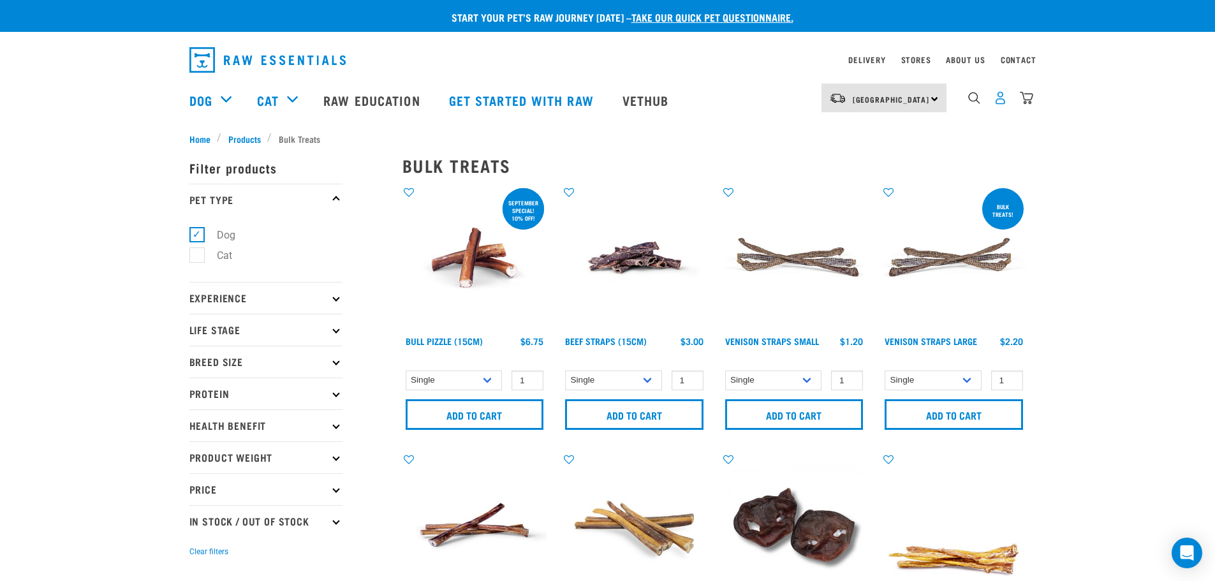
click at [1000, 102] on img "dropdown navigation" at bounding box center [1000, 97] width 13 height 13
click at [1026, 102] on img "dropdown navigation" at bounding box center [1026, 97] width 13 height 13
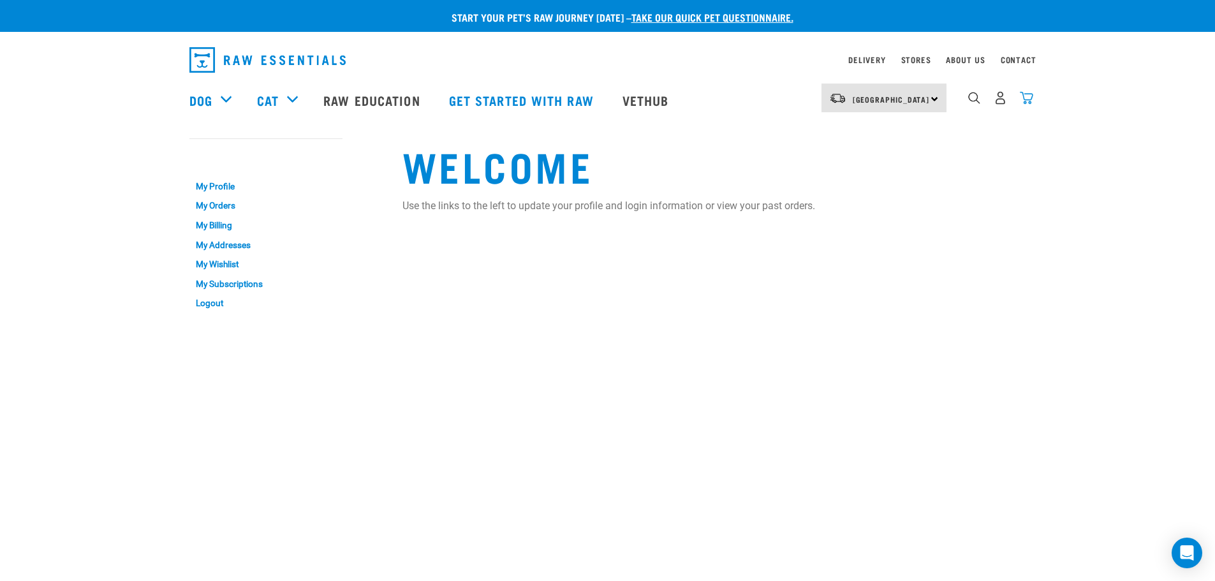
click at [1026, 101] on img "dropdown navigation" at bounding box center [1026, 97] width 13 height 13
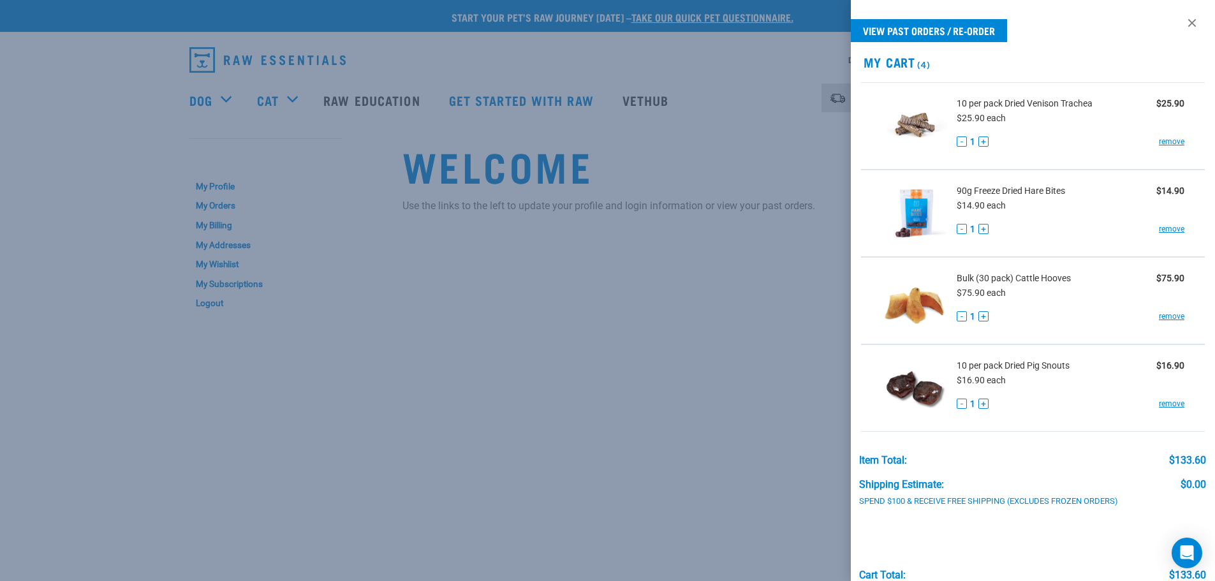
click at [616, 246] on div at bounding box center [607, 290] width 1215 height 581
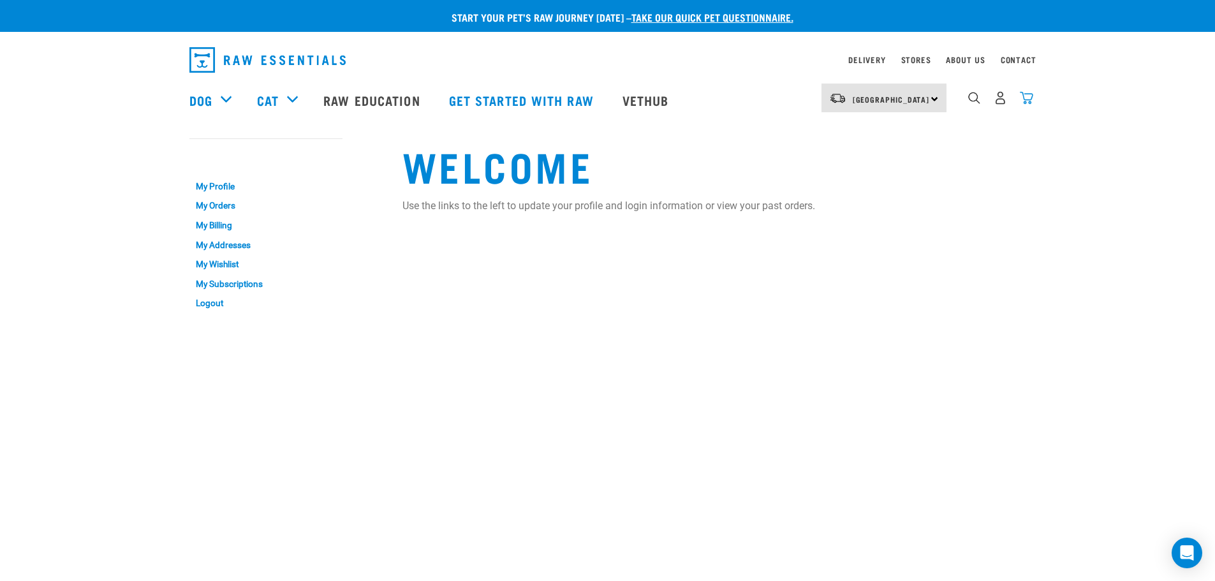
click at [1030, 99] on img "dropdown navigation" at bounding box center [1026, 97] width 13 height 13
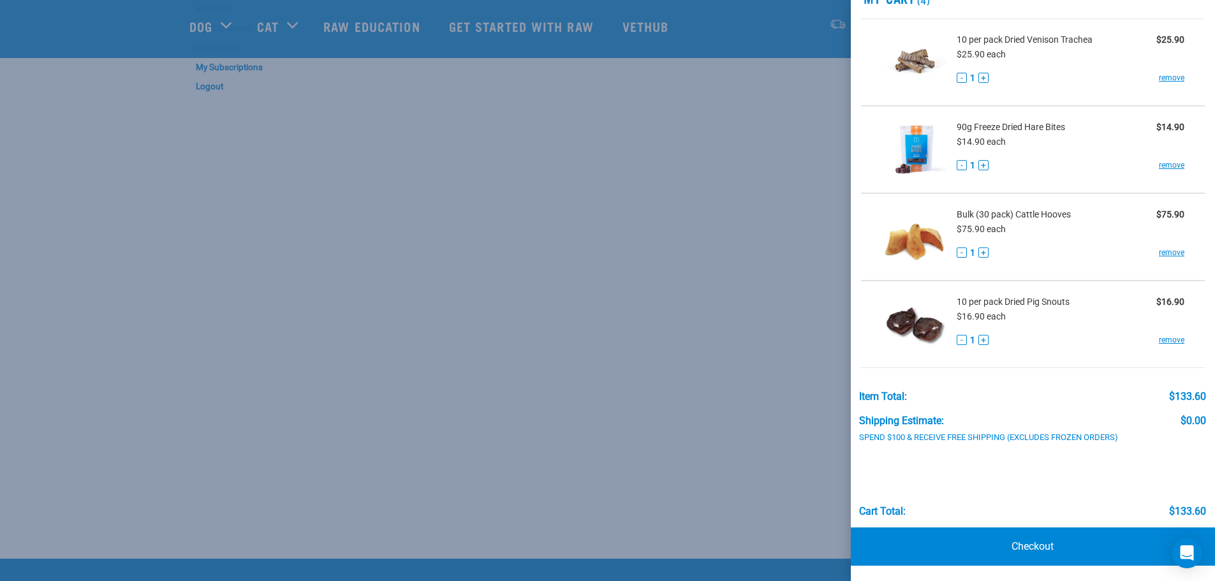
scroll to position [128, 0]
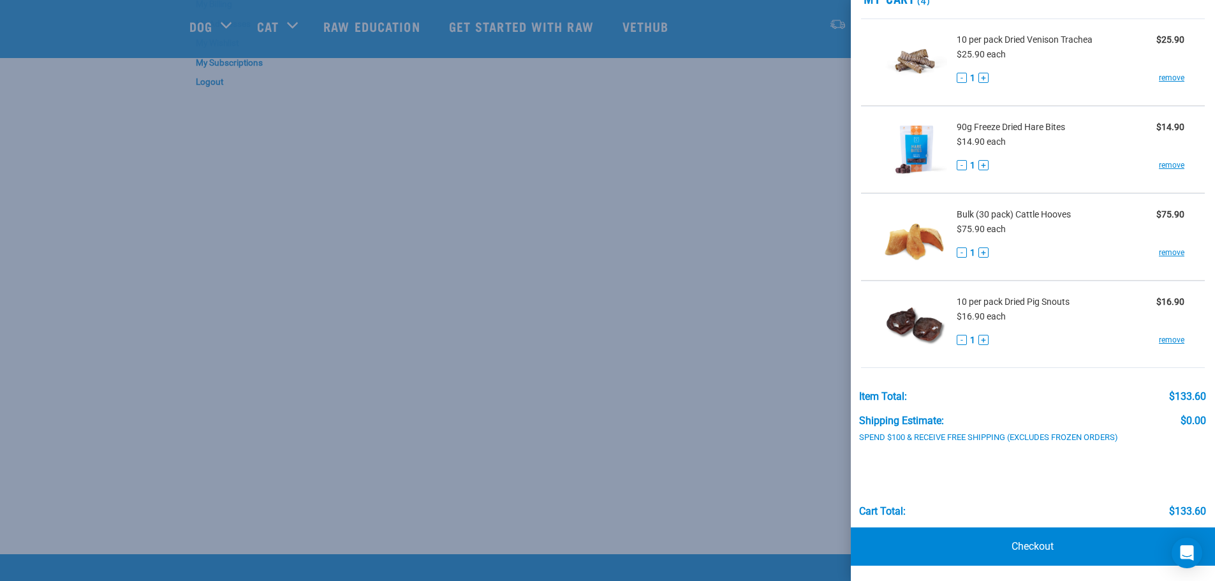
click at [776, 86] on div at bounding box center [607, 290] width 1215 height 581
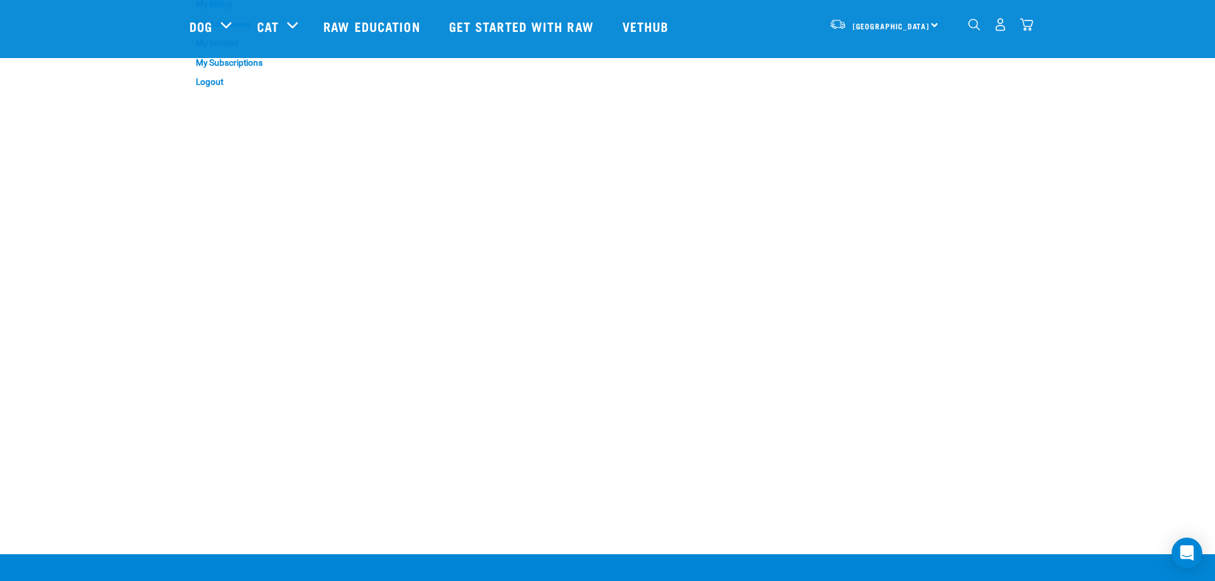
scroll to position [0, 0]
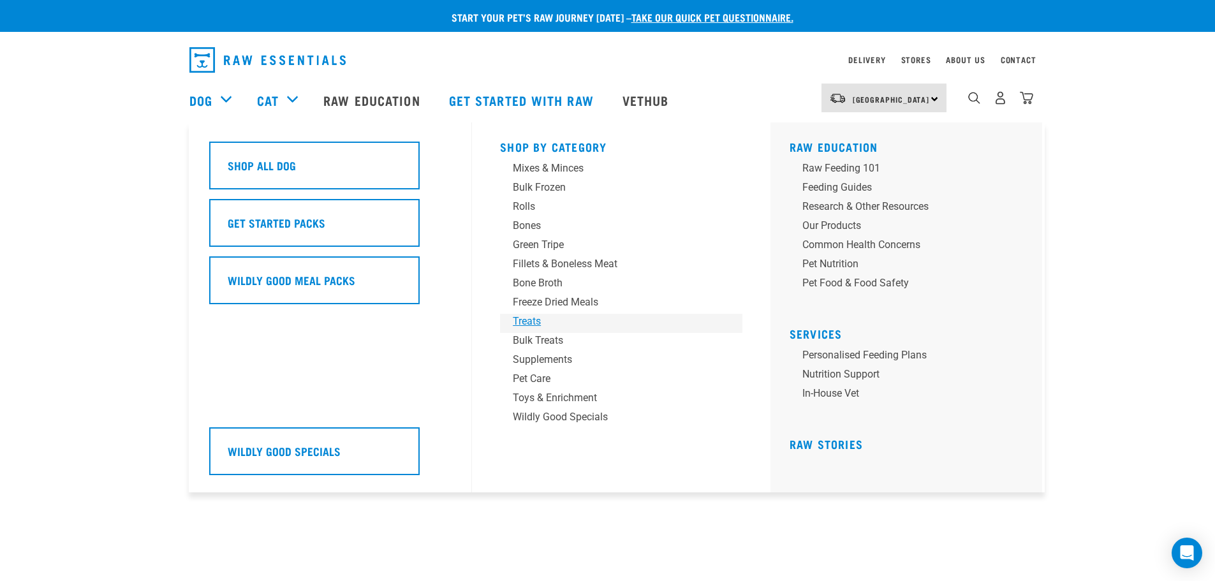
click at [531, 317] on div "Treats" at bounding box center [612, 321] width 199 height 15
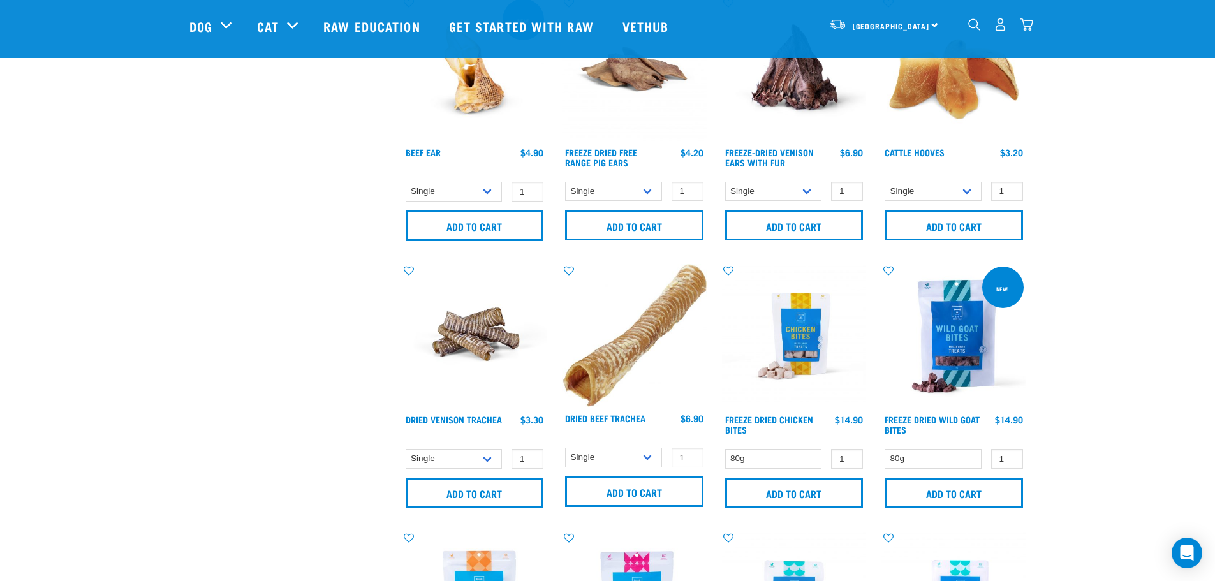
scroll to position [1531, 0]
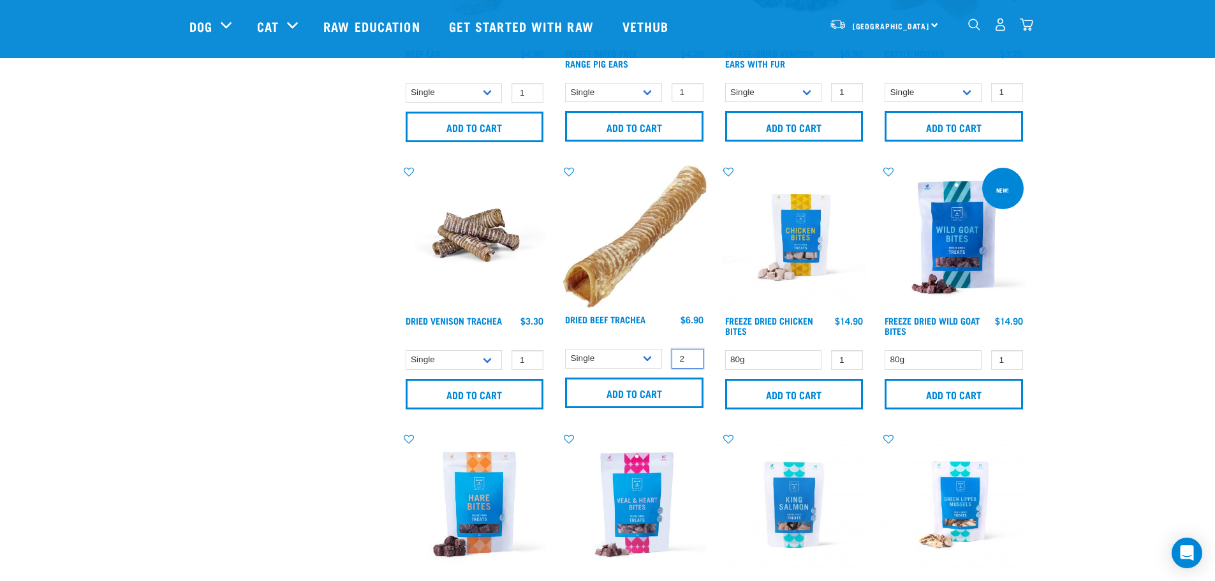
type input "2"
click at [691, 356] on input "2" at bounding box center [688, 359] width 32 height 20
click at [660, 387] on input "Add to cart" at bounding box center [634, 393] width 138 height 31
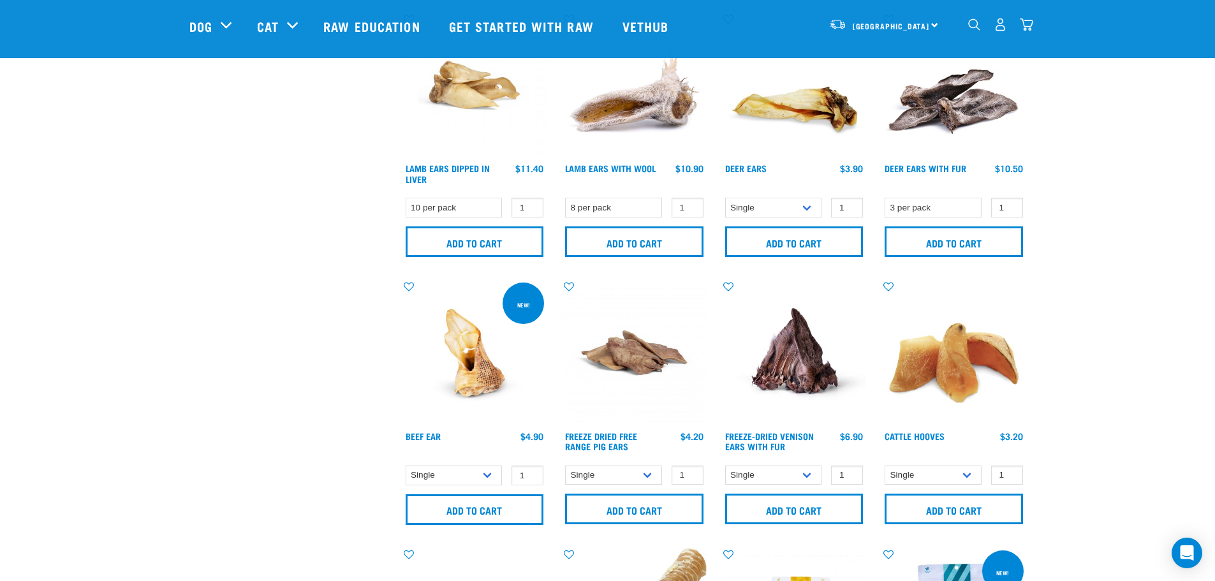
scroll to position [766, 0]
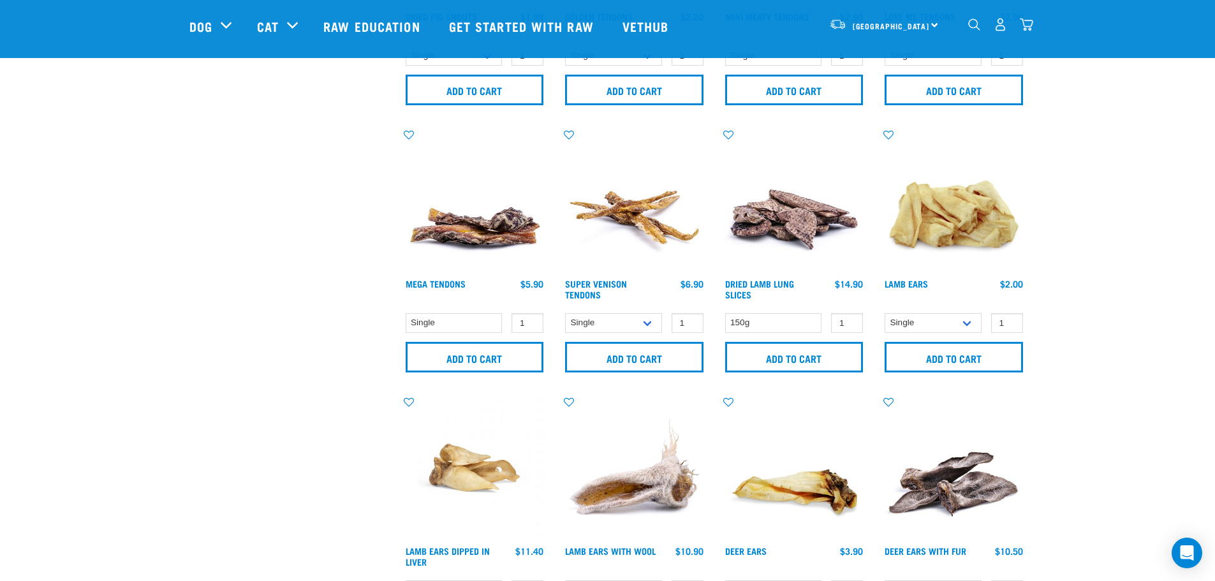
click at [1026, 30] on img "dropdown navigation" at bounding box center [1026, 24] width 13 height 13
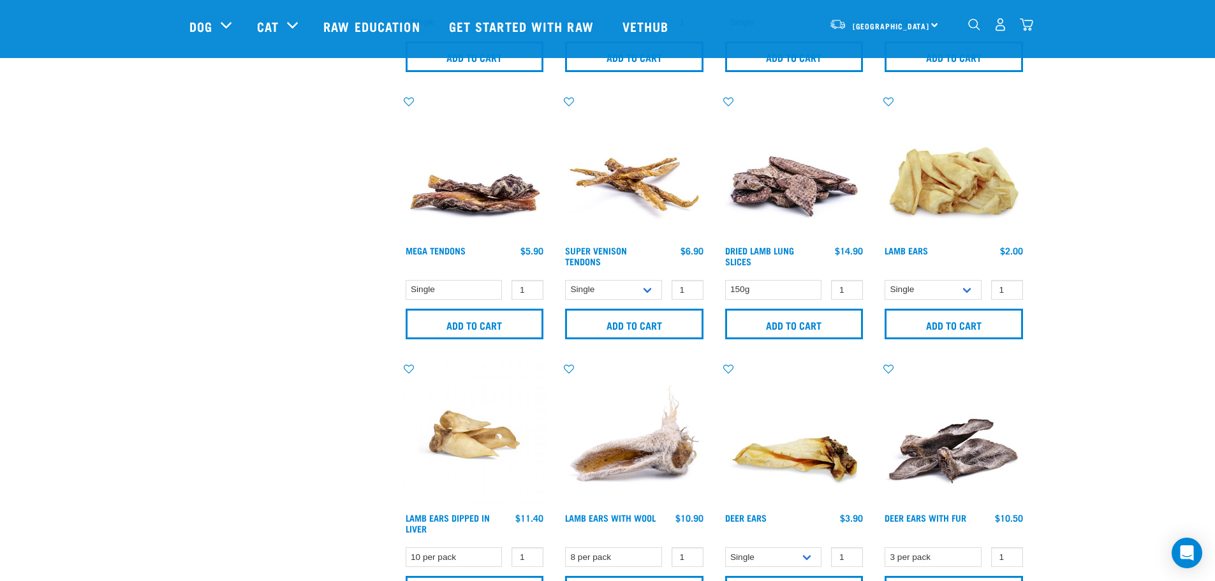
scroll to position [638, 0]
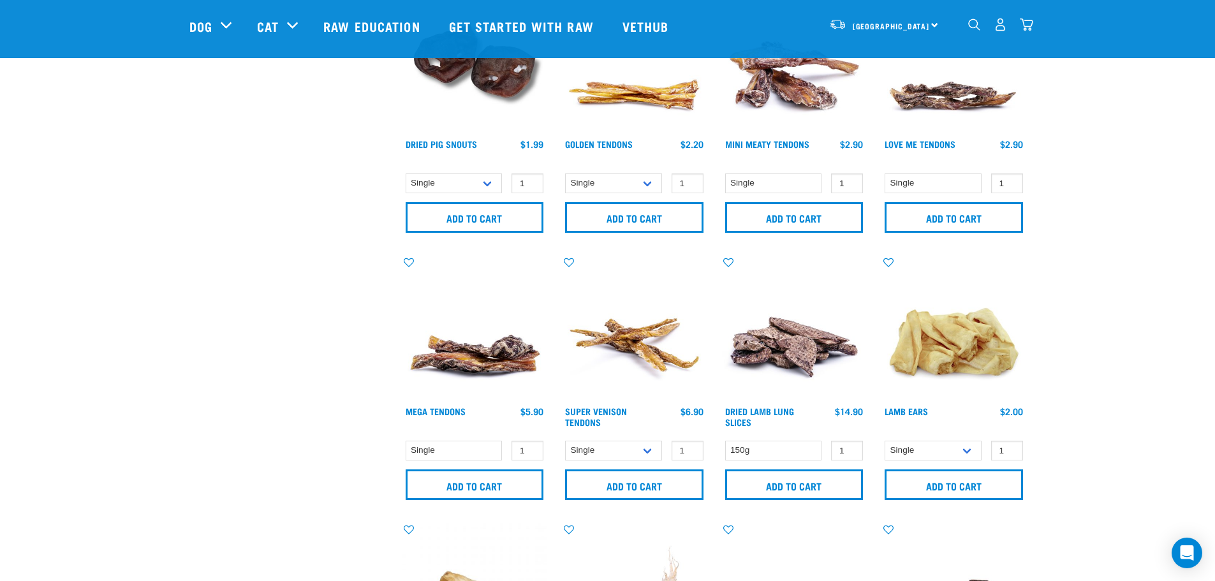
click at [1026, 27] on img "dropdown navigation" at bounding box center [1026, 24] width 13 height 13
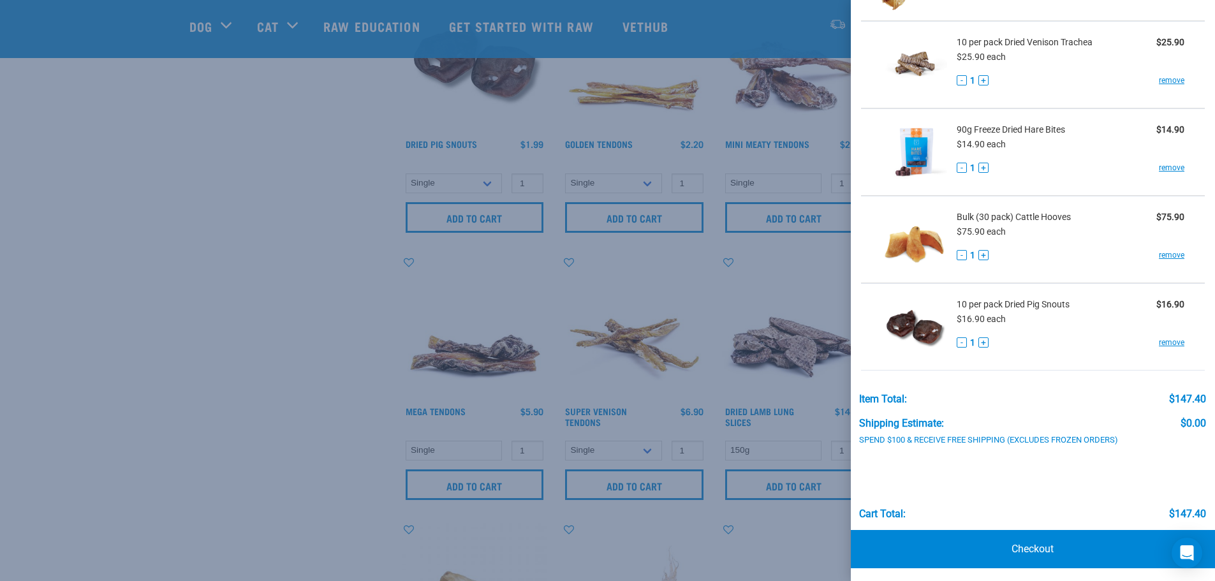
scroll to position [151, 0]
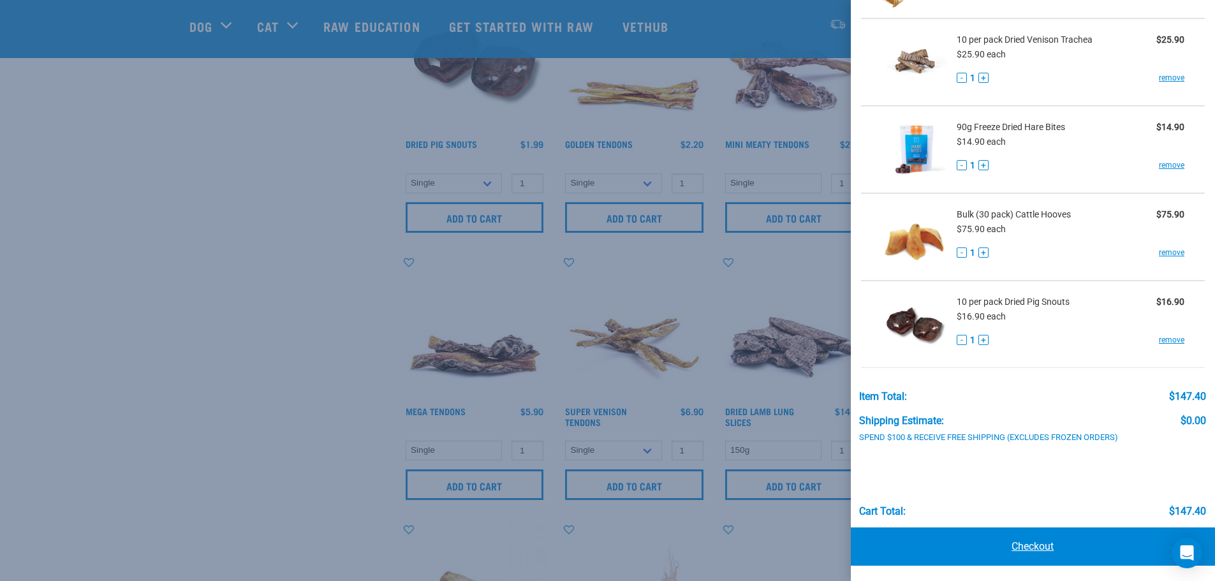
click at [1017, 543] on link "Checkout" at bounding box center [1033, 547] width 365 height 38
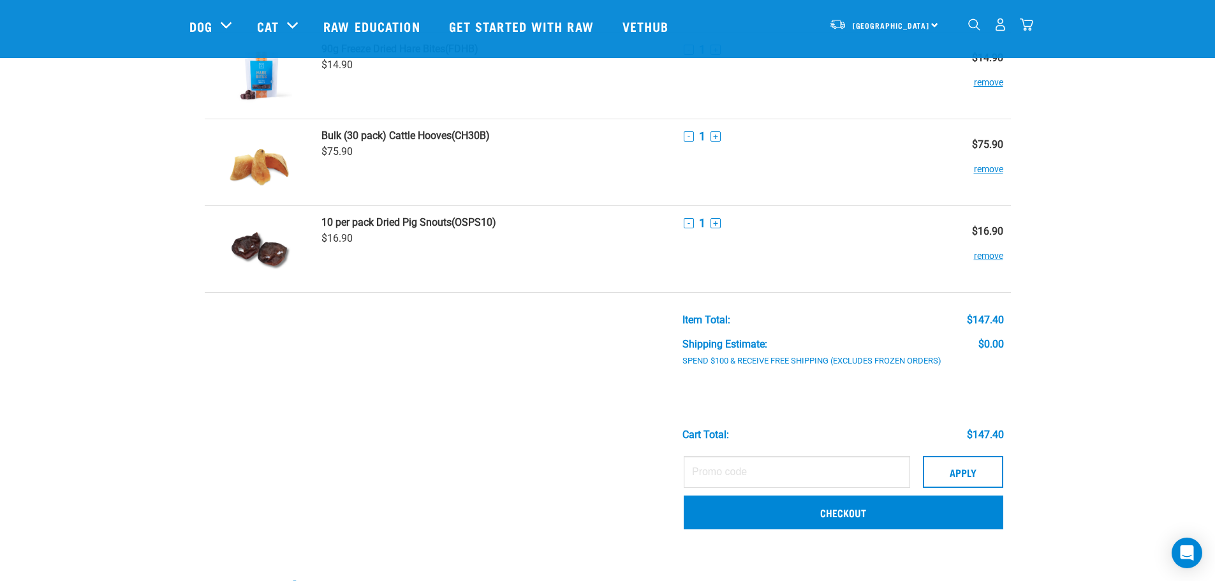
scroll to position [255, 0]
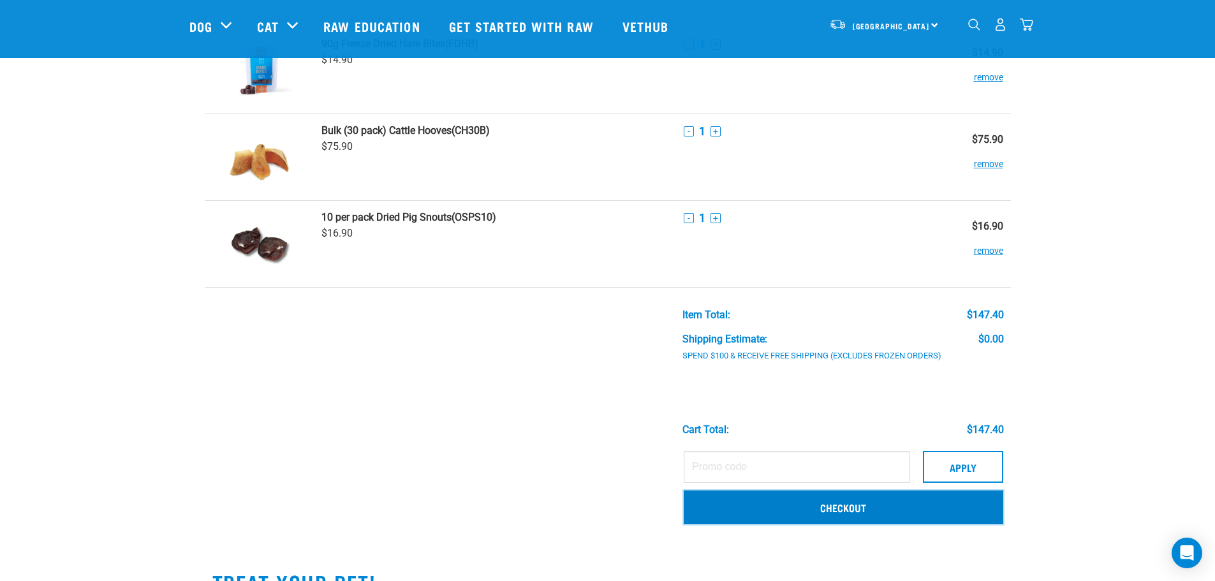
click at [845, 507] on link "Checkout" at bounding box center [844, 507] width 320 height 33
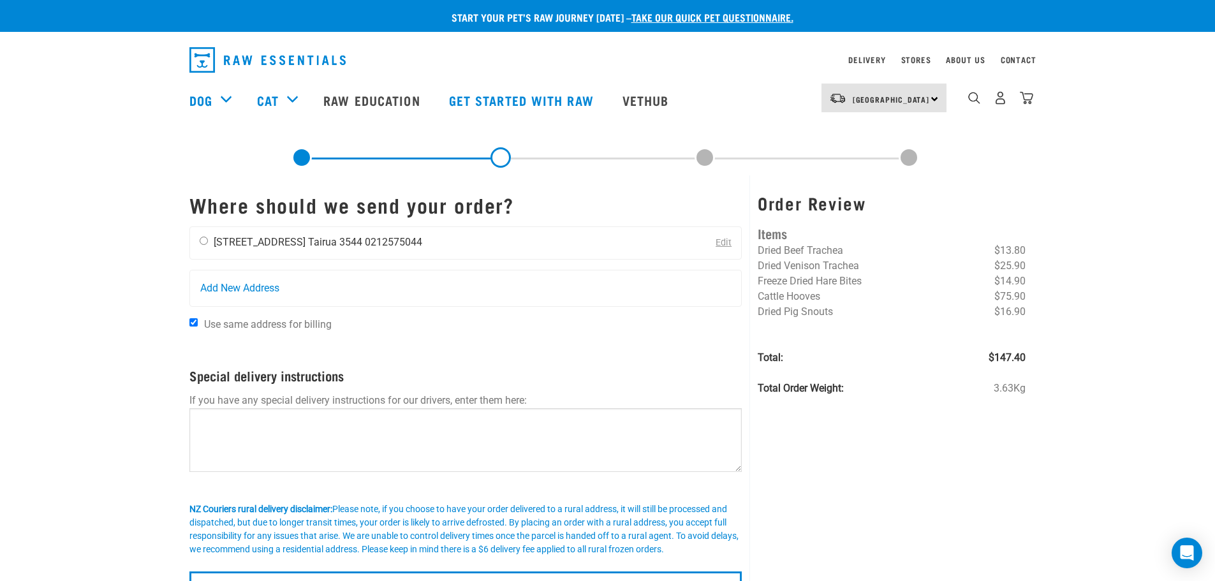
click at [207, 243] on input "radio" at bounding box center [204, 241] width 8 height 8
radio input "true"
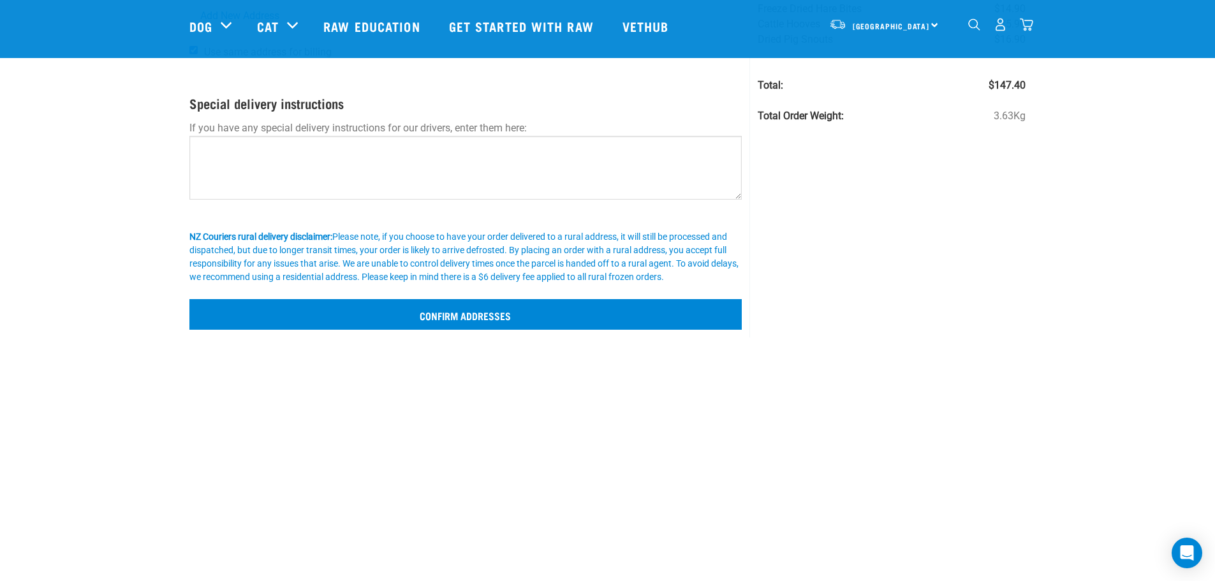
scroll to position [191, 0]
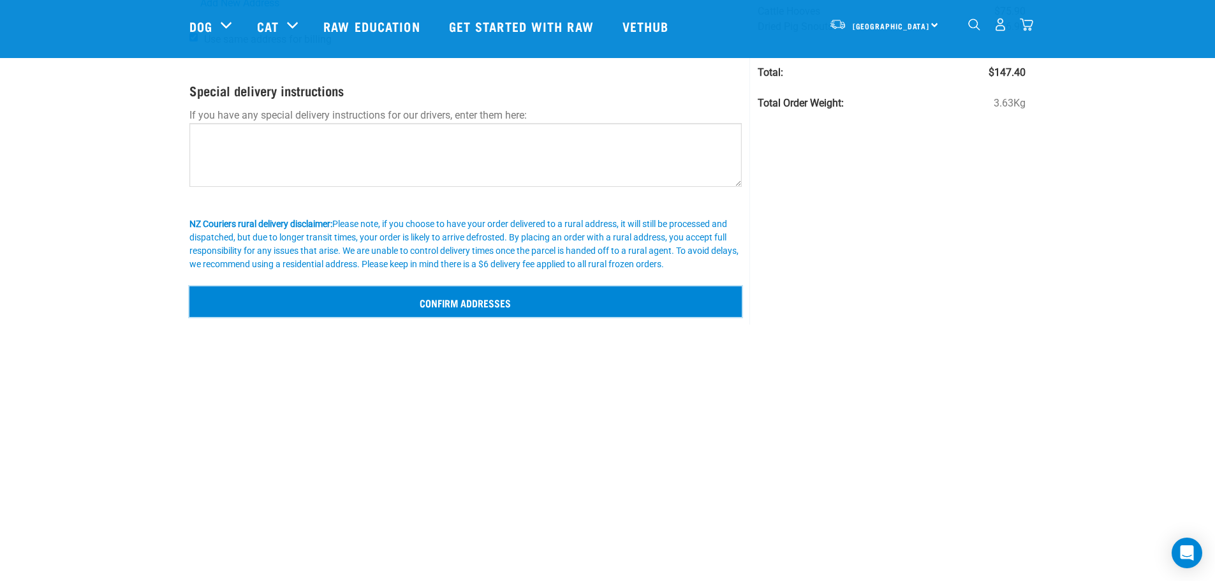
click at [455, 307] on input "Confirm addresses" at bounding box center [465, 301] width 553 height 31
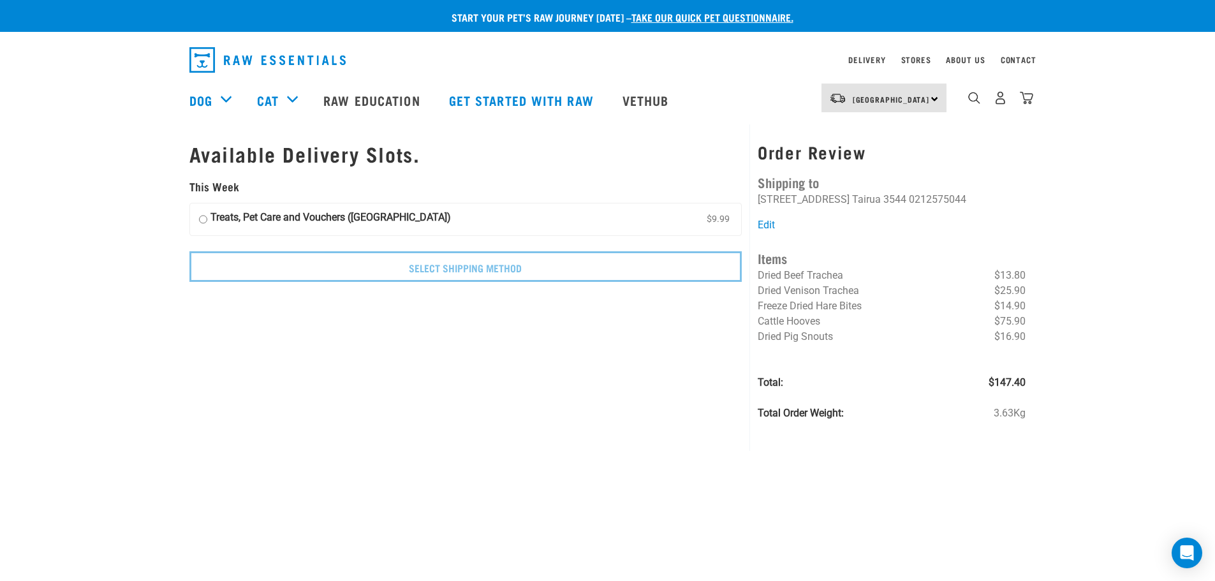
click at [202, 219] on input "Treats, Pet Care and Vouchers (North Island) $9.99" at bounding box center [203, 219] width 8 height 19
radio input "true"
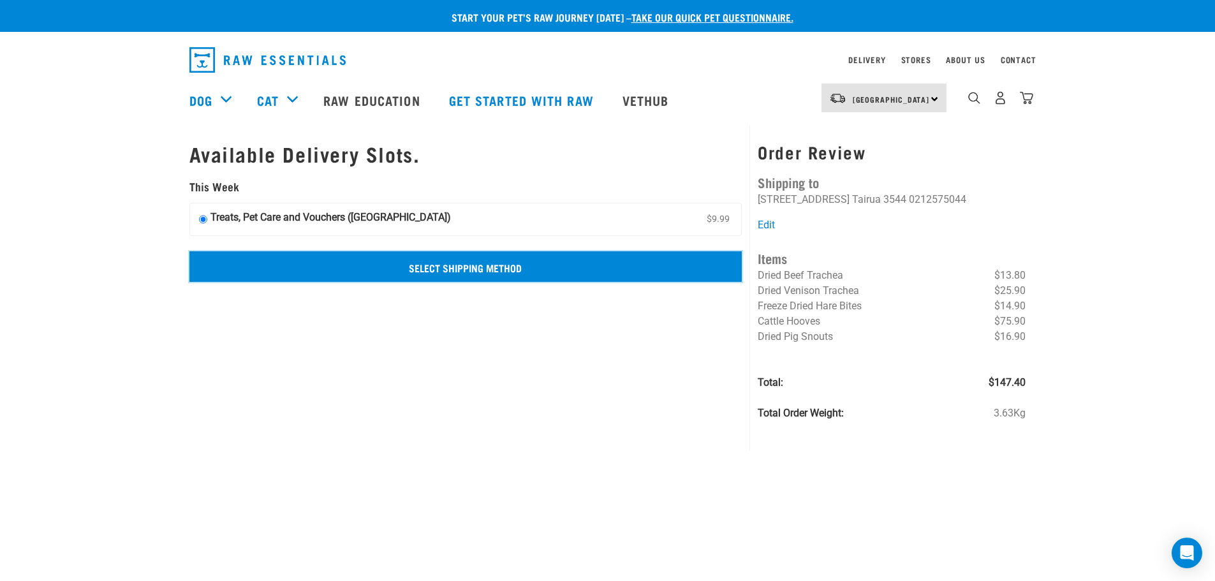
click at [464, 268] on input "Select Shipping Method" at bounding box center [465, 266] width 553 height 31
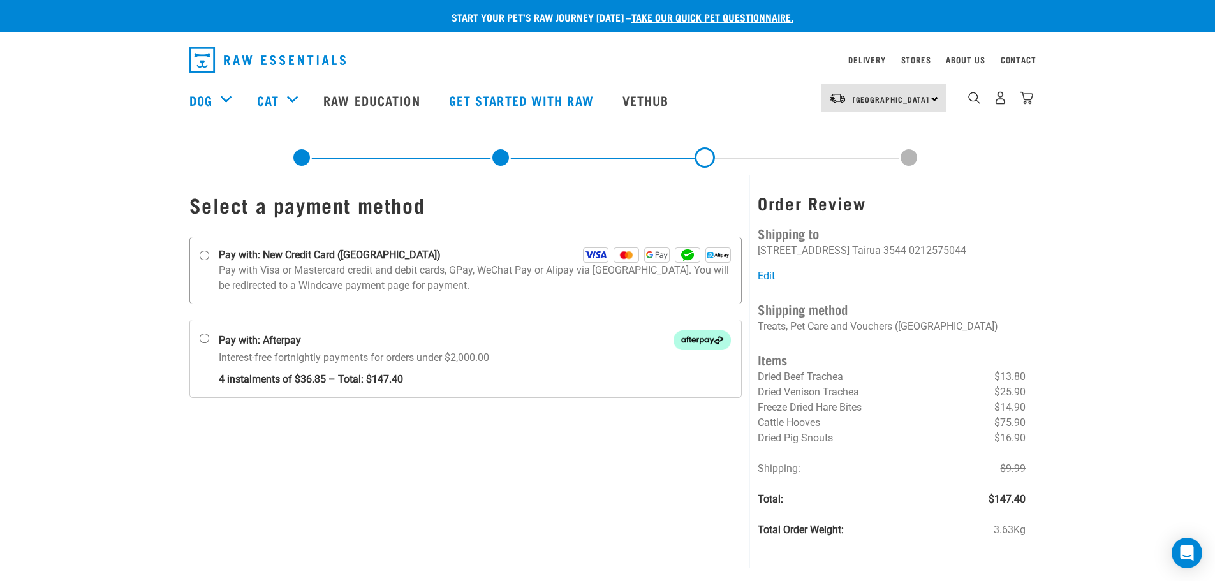
click at [205, 259] on input "Pay with: New Credit Card ([GEOGRAPHIC_DATA])" at bounding box center [204, 256] width 10 height 10
radio input "true"
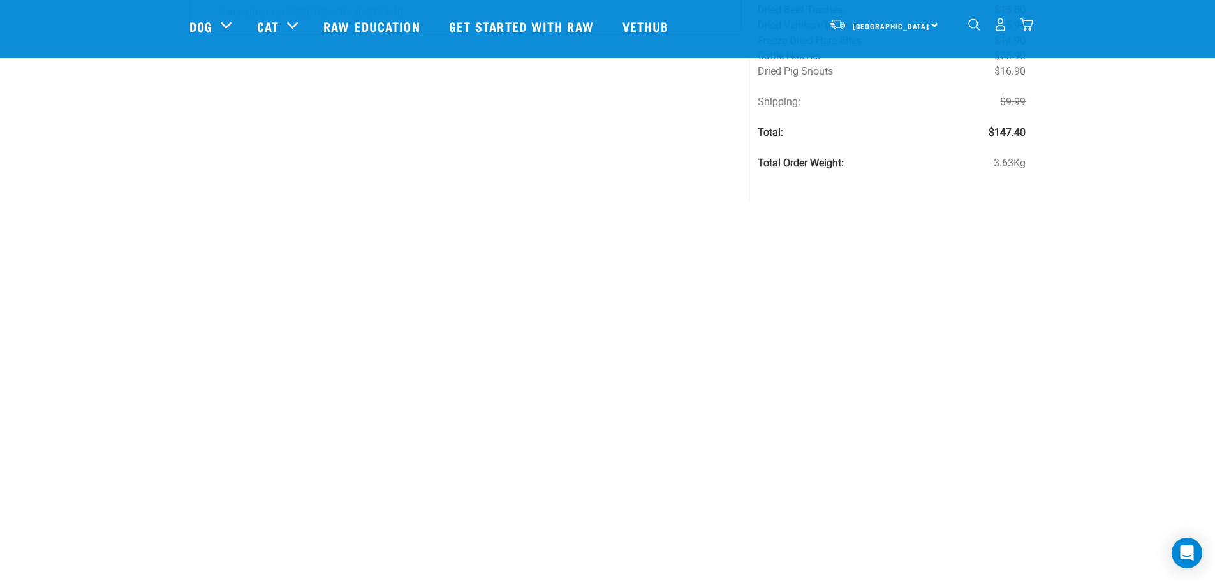
scroll to position [319, 0]
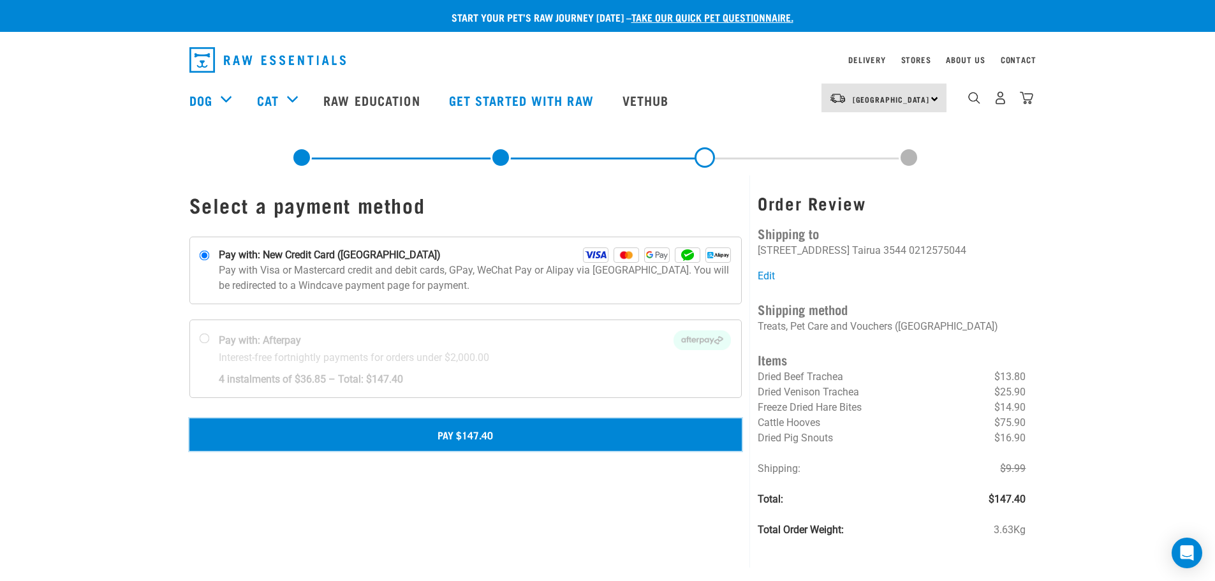
click at [437, 426] on button "Pay $147.40" at bounding box center [465, 434] width 553 height 32
click at [441, 438] on button "Pay $147.40" at bounding box center [465, 434] width 553 height 32
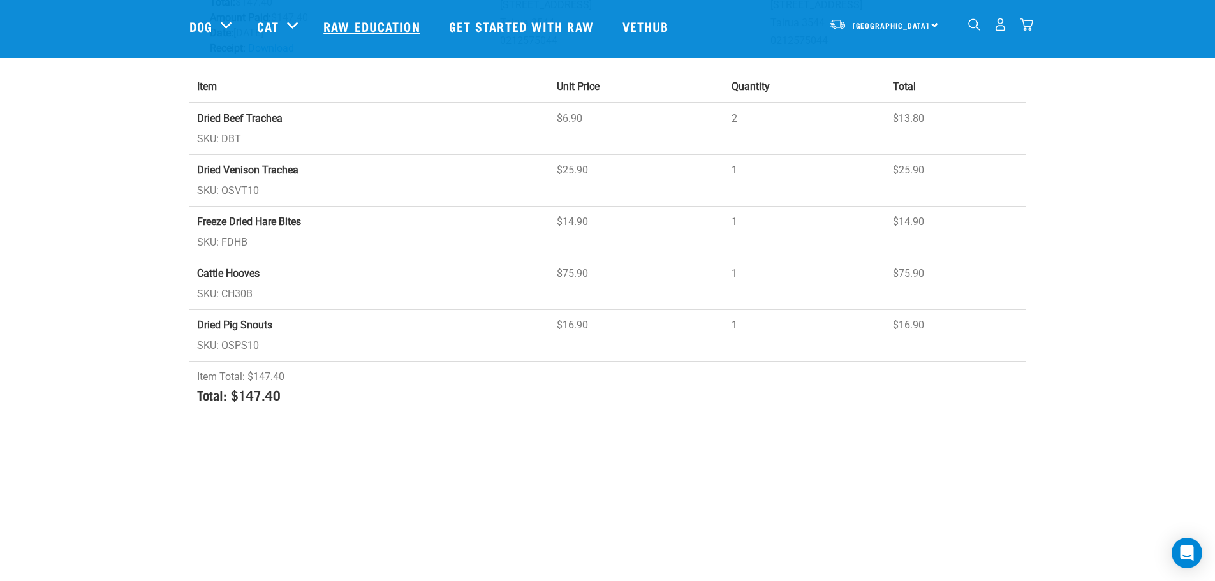
scroll to position [64, 0]
